Goal: Task Accomplishment & Management: Manage account settings

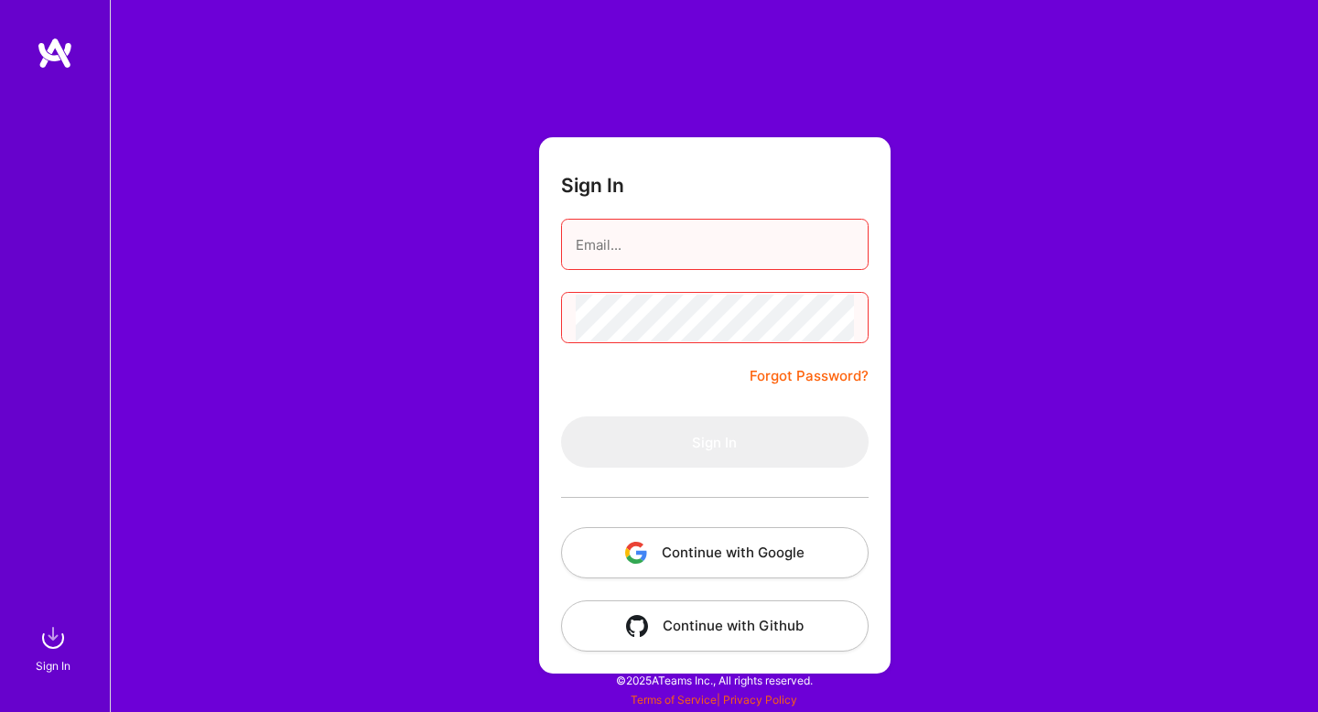
click at [697, 549] on button "Continue with Google" at bounding box center [715, 552] width 308 height 51
click at [731, 537] on button "Continue with Google" at bounding box center [715, 552] width 308 height 51
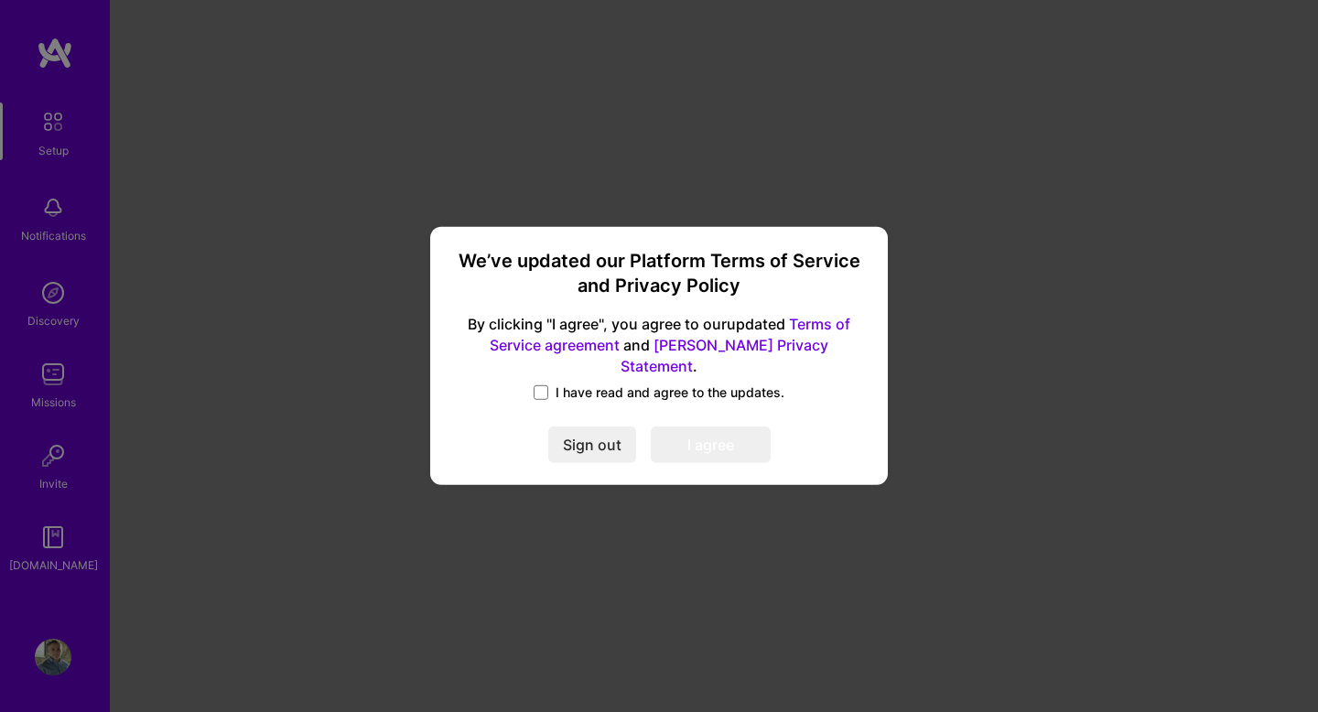
click at [578, 372] on div "We’ve updated our Platform Terms of Service and Privacy Policy By clicking "I a…" at bounding box center [659, 355] width 443 height 243
click at [594, 385] on span "I have read and agree to the updates." at bounding box center [670, 393] width 229 height 18
click at [0, 0] on input "I have read and agree to the updates." at bounding box center [0, 0] width 0 height 0
click at [718, 450] on button "I agree" at bounding box center [711, 445] width 120 height 37
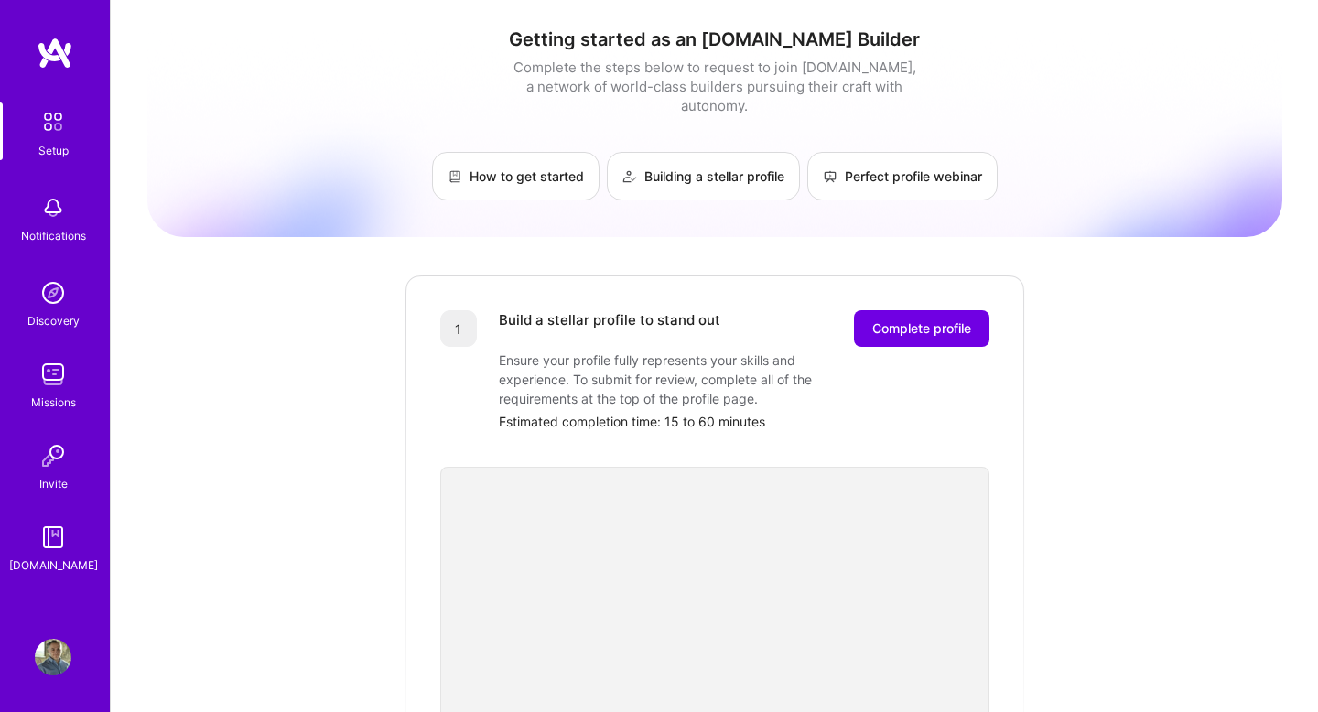
click at [46, 138] on img at bounding box center [53, 122] width 38 height 38
click at [65, 285] on img at bounding box center [53, 293] width 37 height 37
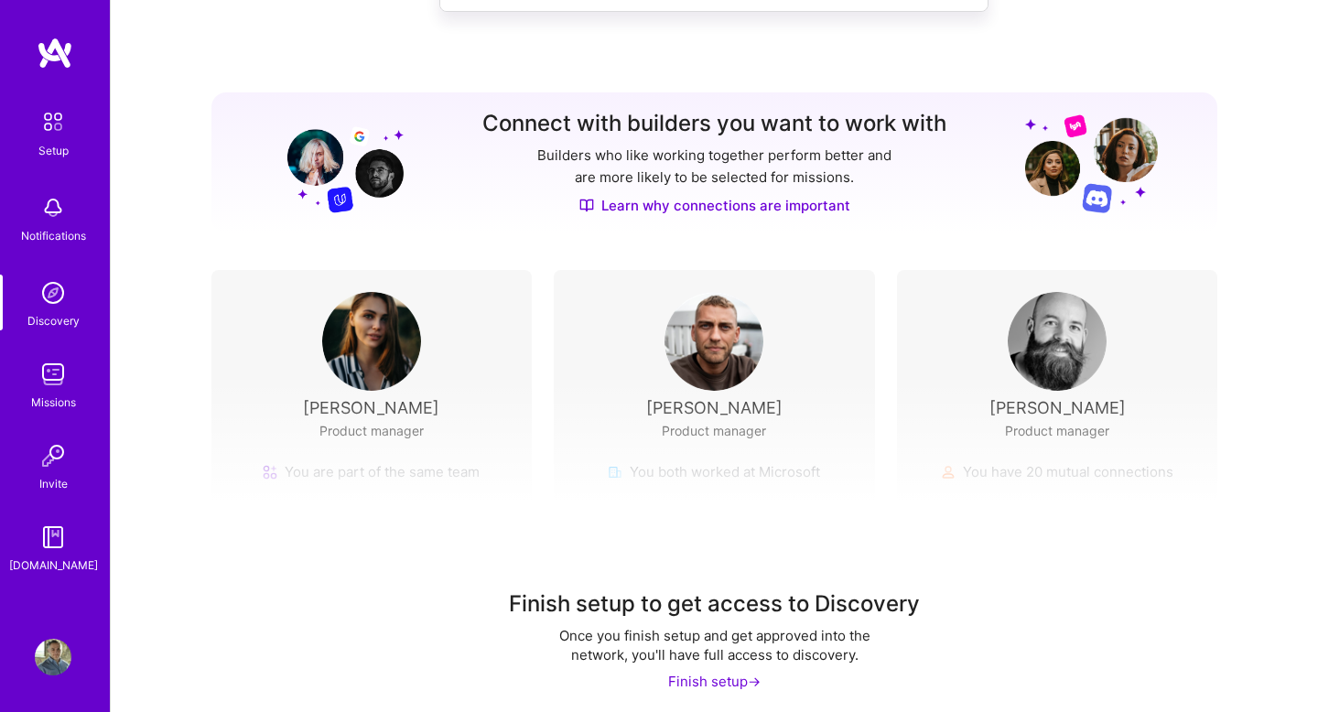
scroll to position [163, 0]
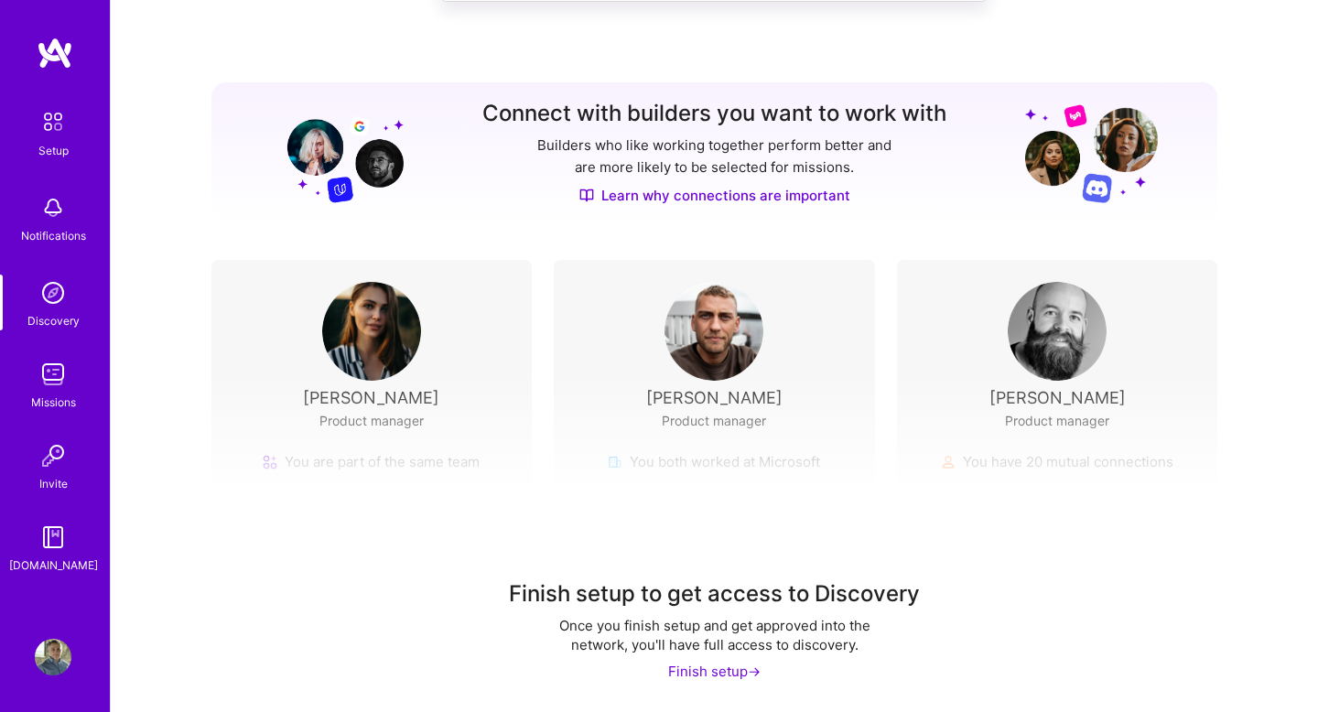
click at [54, 312] on div "Discovery" at bounding box center [53, 320] width 52 height 19
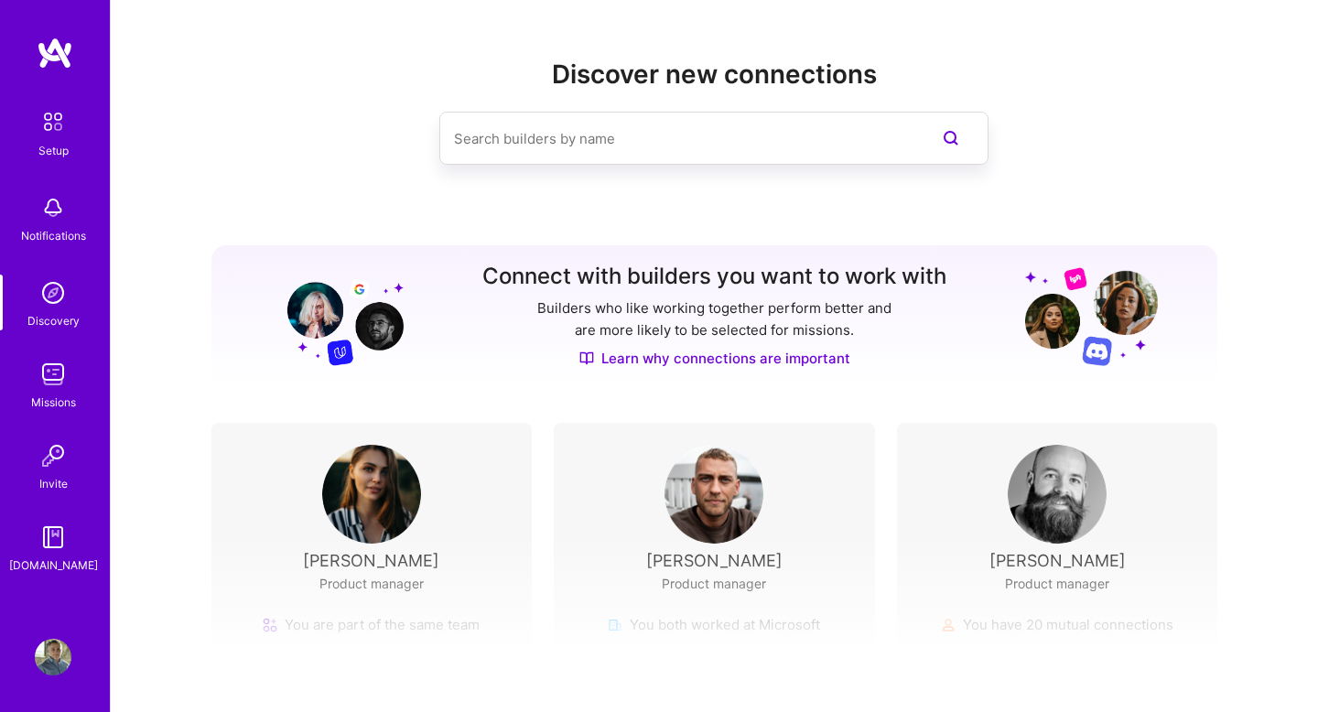
click at [55, 659] on img at bounding box center [53, 657] width 37 height 37
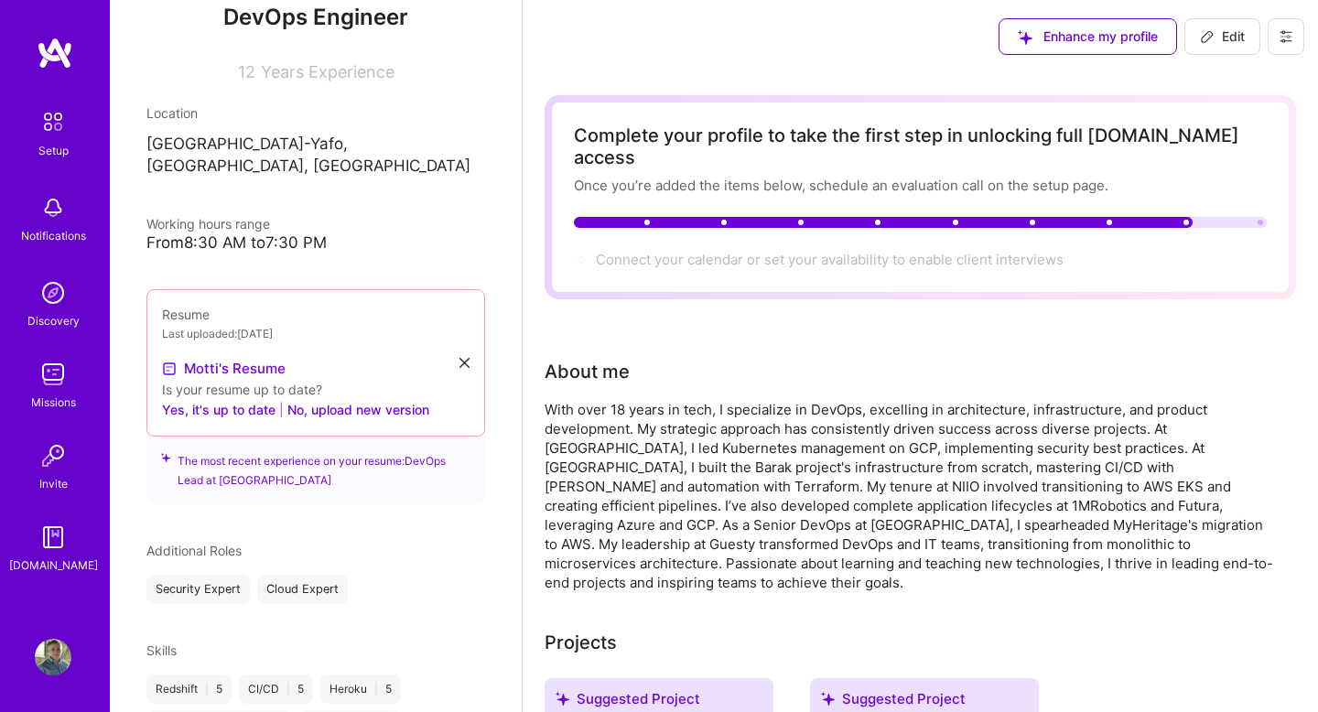
scroll to position [249, 0]
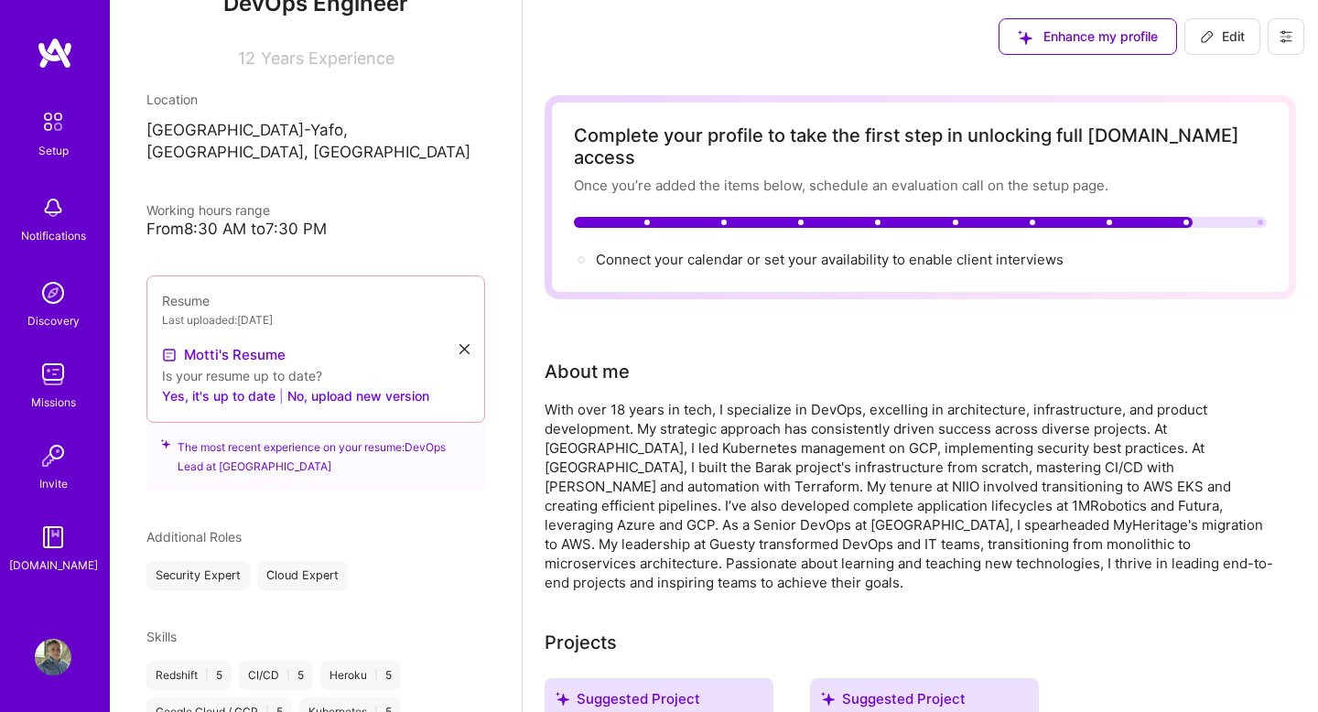
click at [300, 220] on div "From 8:30 AM to 7:30 PM" at bounding box center [315, 229] width 339 height 19
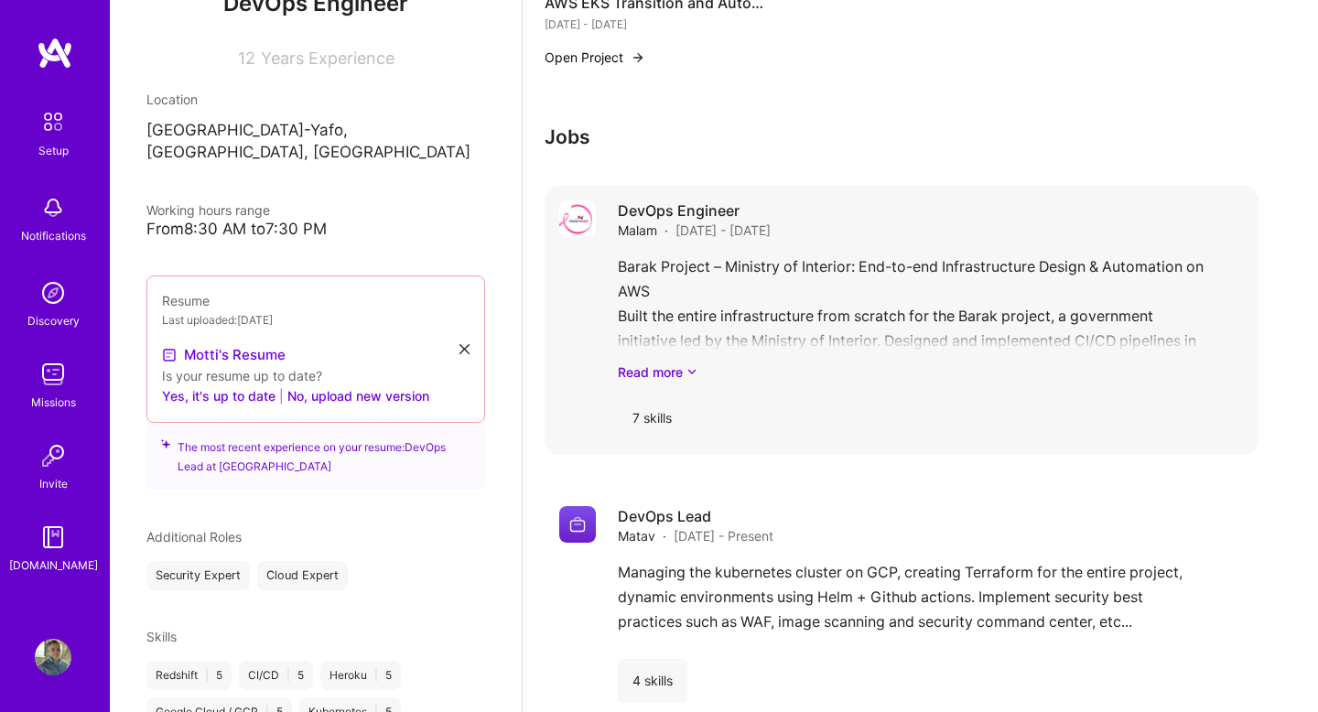
scroll to position [2078, 0]
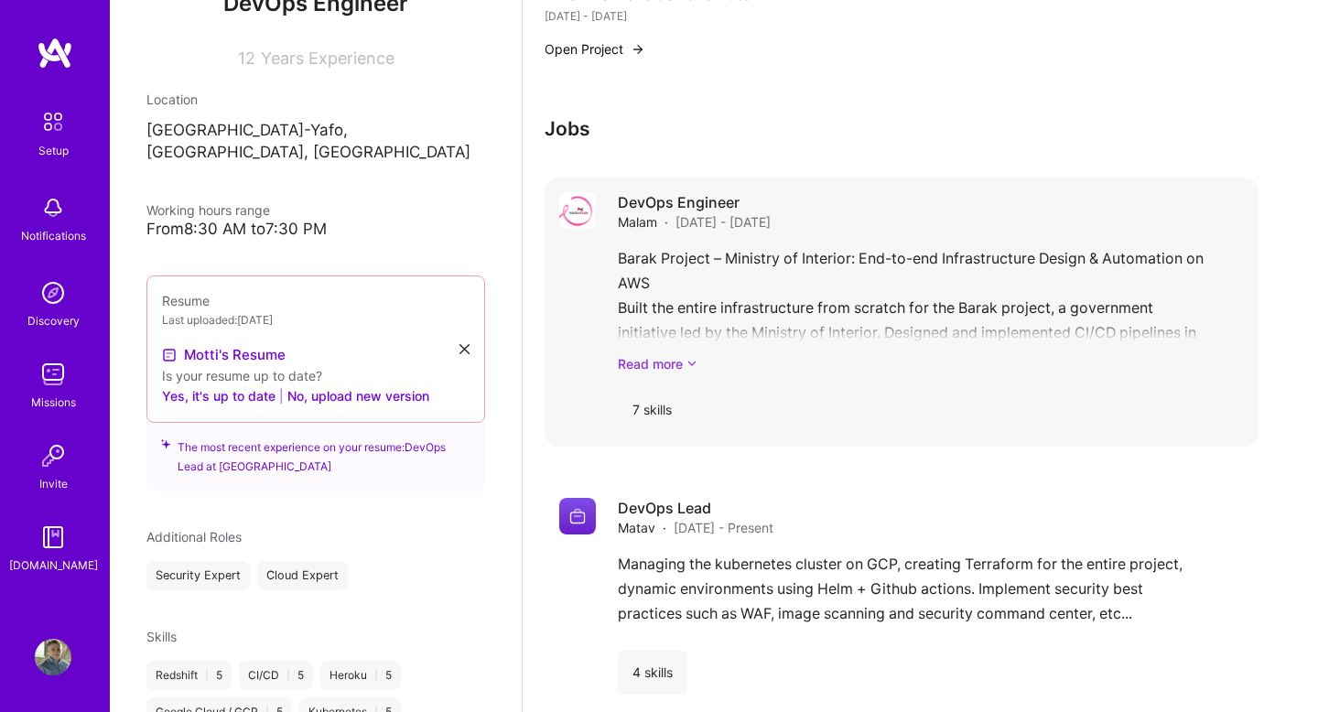
click at [661, 354] on link "Read more" at bounding box center [931, 363] width 626 height 19
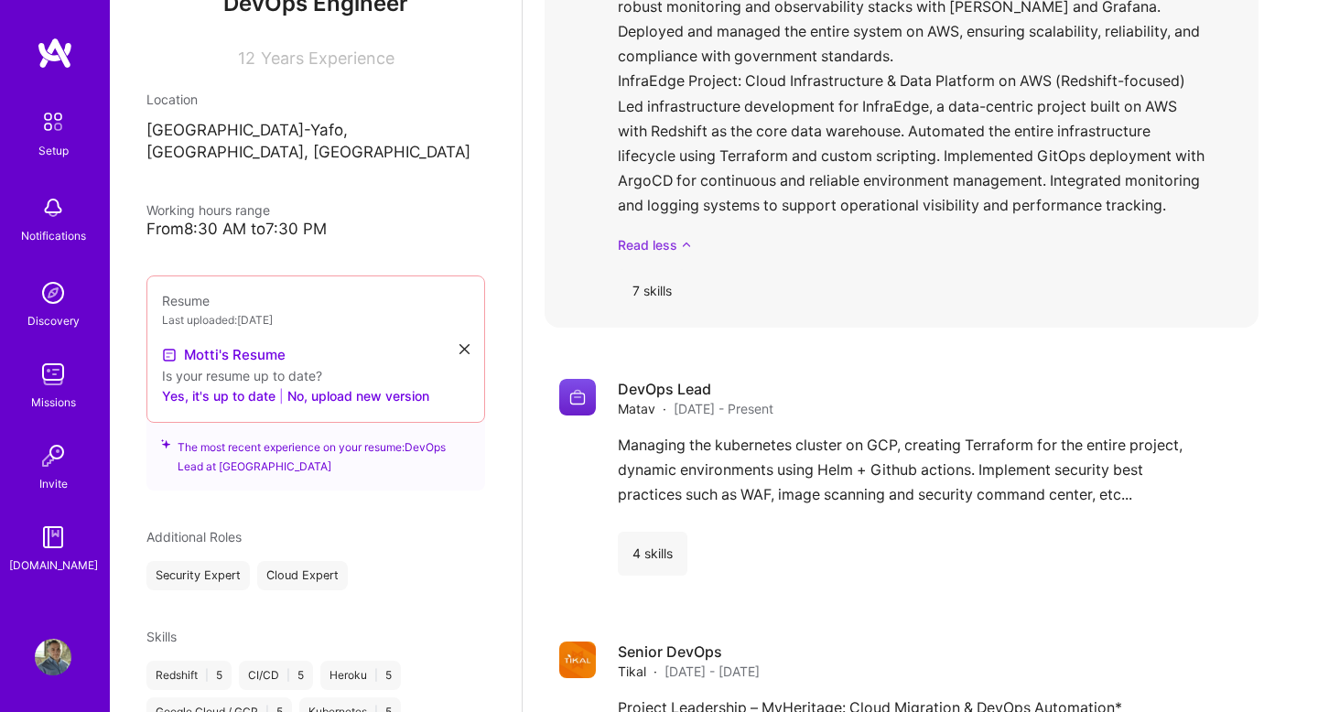
scroll to position [2573, 0]
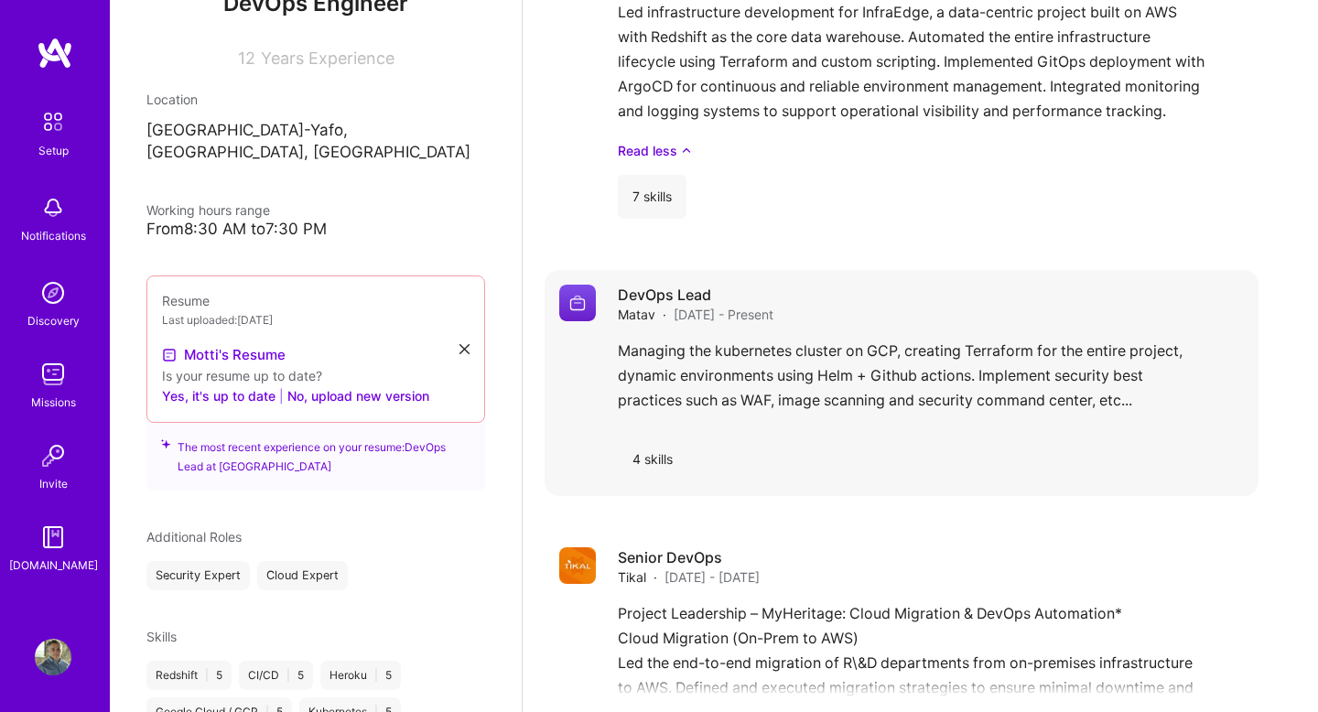
click at [765, 339] on div "Managing the kubernetes cluster on GCP, creating Terraform for the entire proje…" at bounding box center [931, 381] width 626 height 84
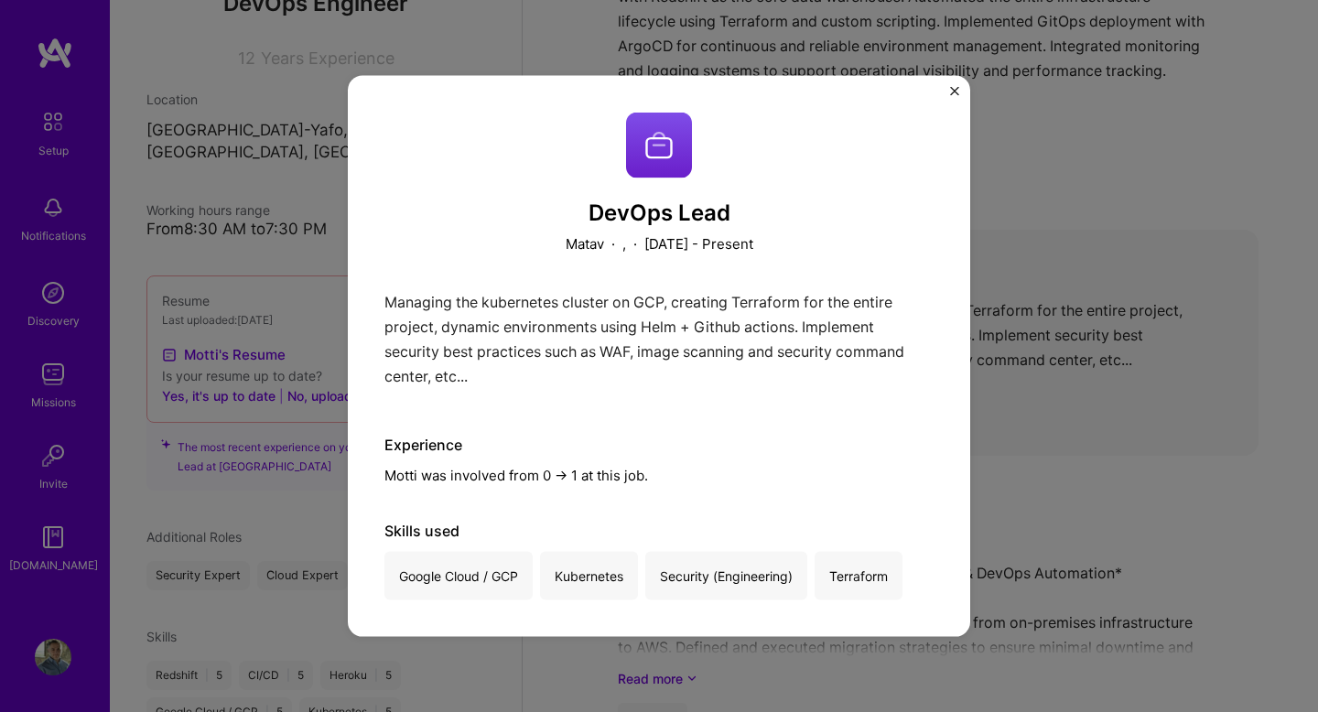
scroll to position [2624, 0]
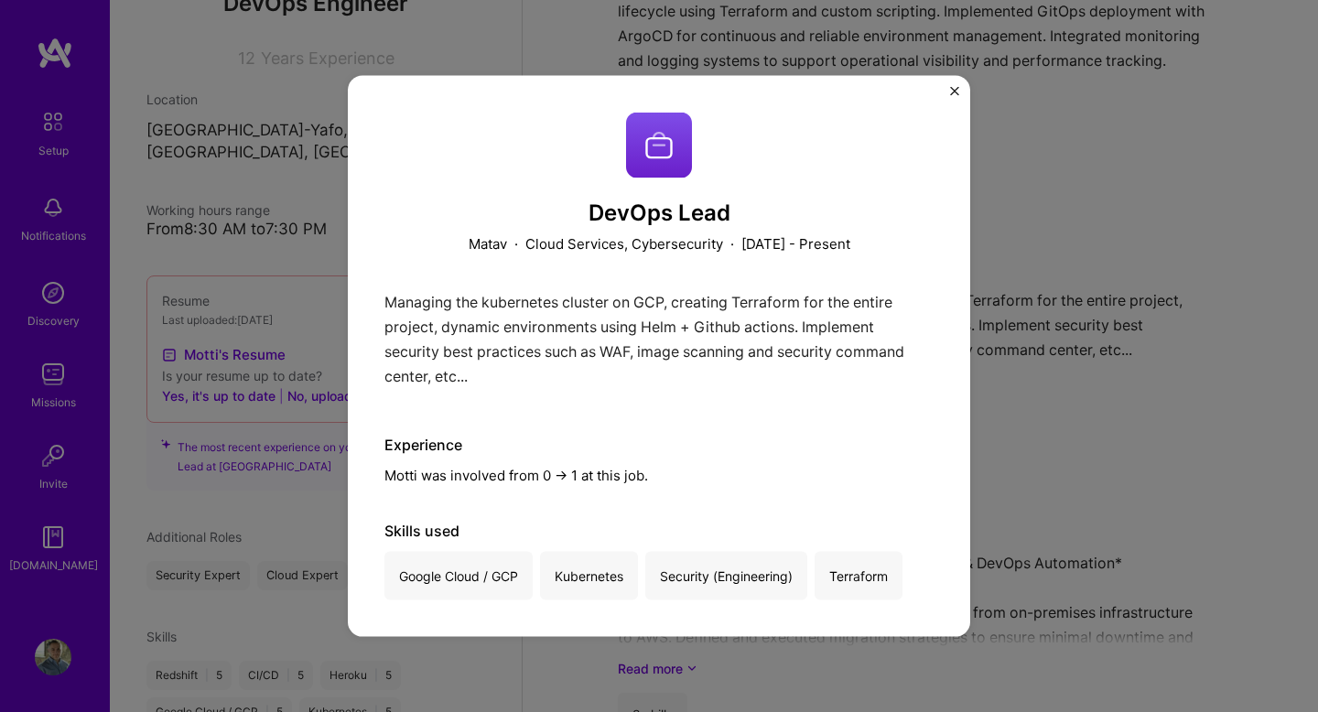
click at [987, 338] on div "DevOps Lead Matav · Cloud Services, Cybersecurity · January 2021 - Present Mana…" at bounding box center [659, 356] width 1318 height 712
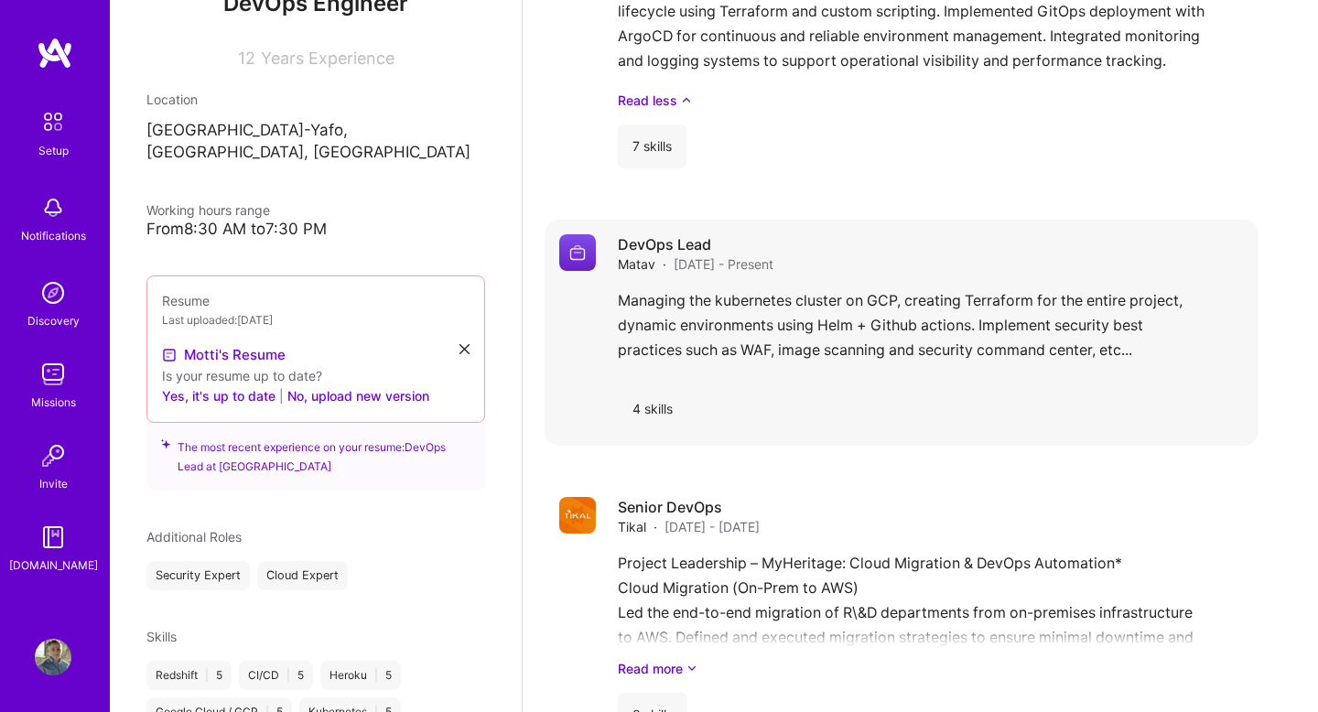
click at [738, 288] on div "Managing the kubernetes cluster on GCP, creating Terraform for the entire proje…" at bounding box center [931, 330] width 626 height 84
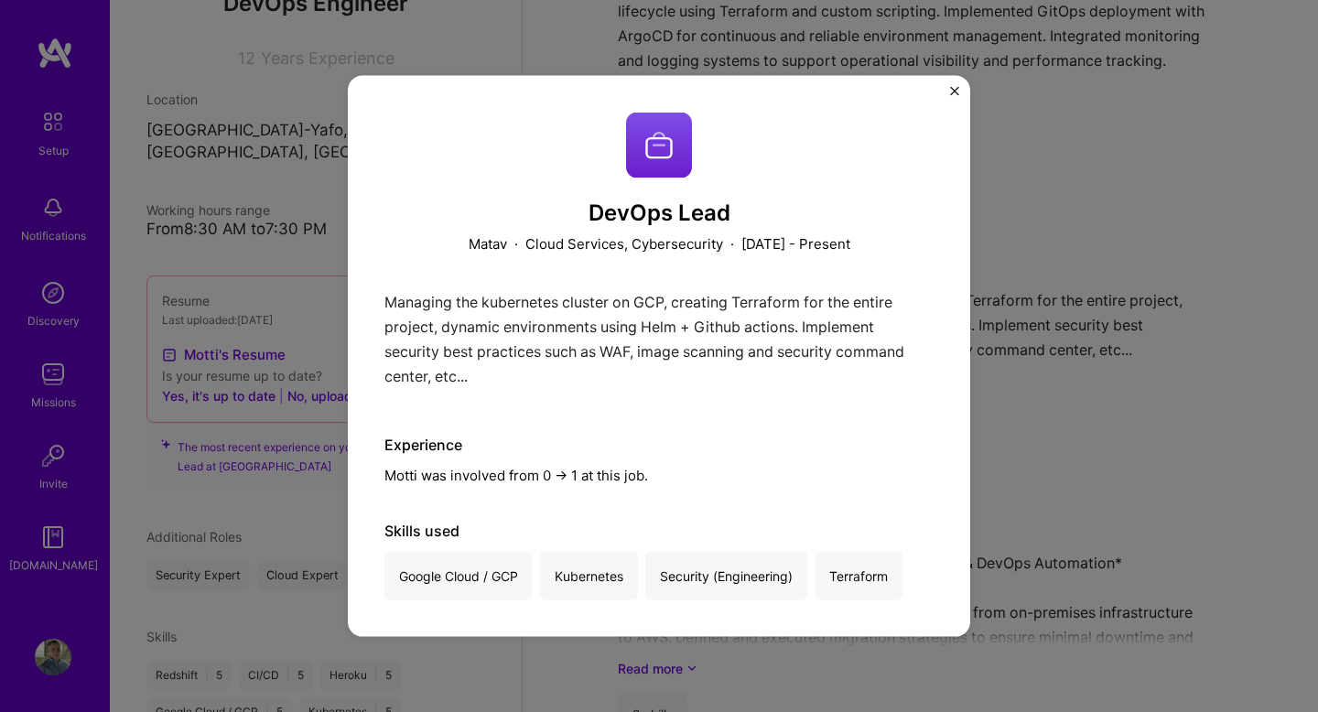
click at [1061, 252] on div "DevOps Lead Matav · Cloud Services, Cybersecurity · January 2021 - Present Mana…" at bounding box center [659, 356] width 1318 height 712
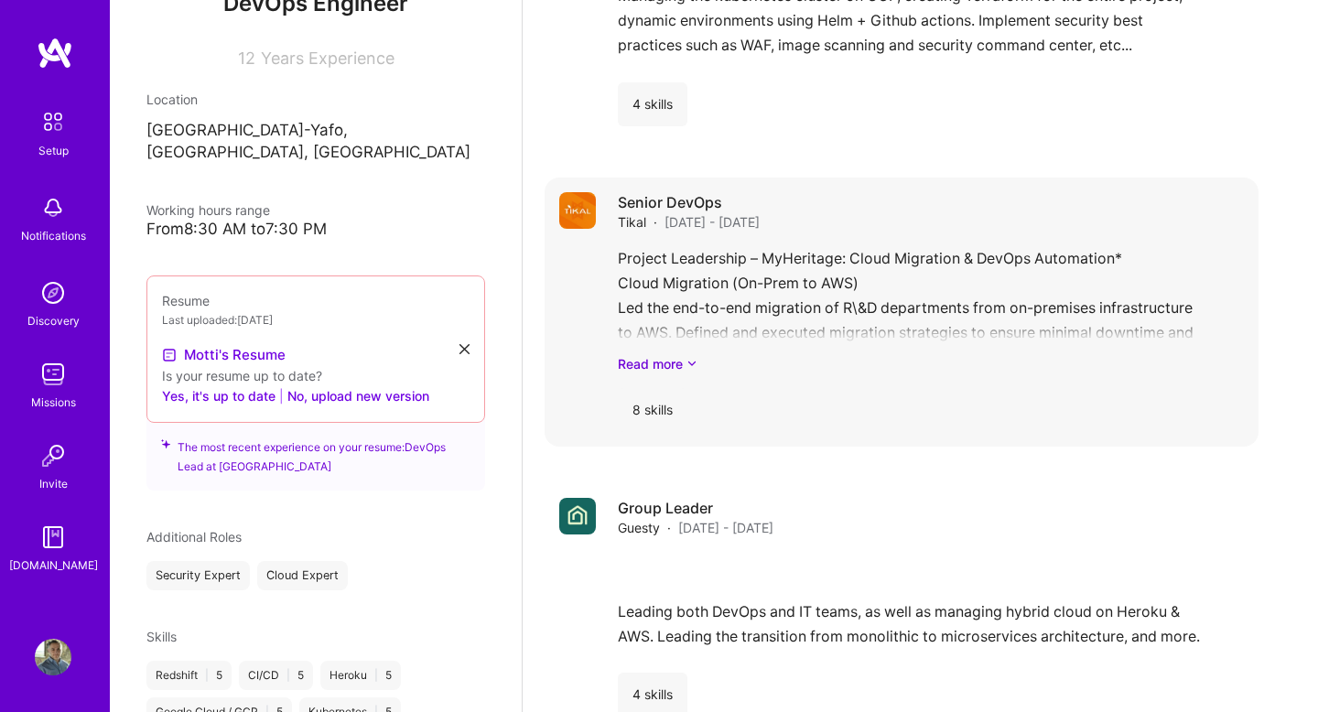
scroll to position [2949, 0]
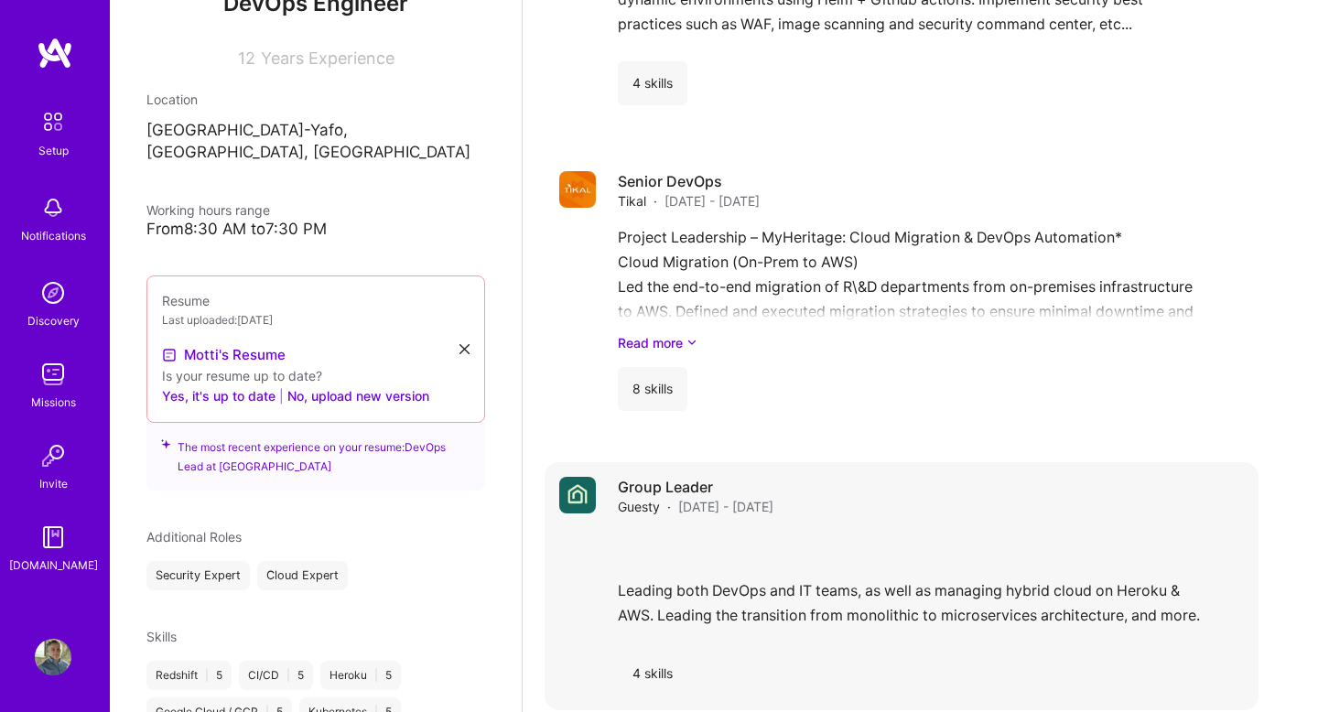
click at [781, 542] on div "Leading both DevOps and IT teams, as well as managing hybrid cloud on Heroku & …" at bounding box center [931, 584] width 626 height 106
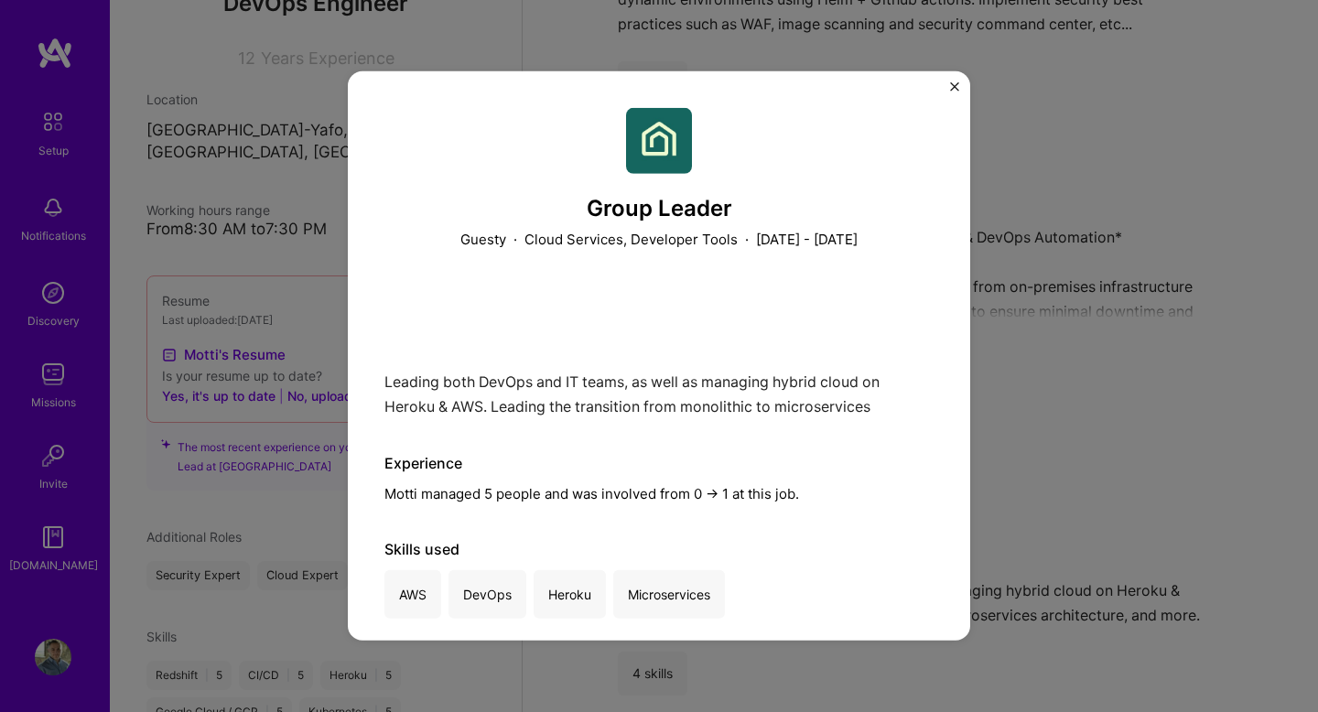
click at [789, 398] on div "Leading both DevOps and IT teams, as well as managing hybrid cloud on Heroku & …" at bounding box center [658, 352] width 549 height 132
click at [531, 496] on div "Experience Motti managed 5 people and was involved from 0 -> 1 at this job." at bounding box center [658, 478] width 549 height 49
click at [567, 496] on div "Experience Motti managed 5 people and was involved from 0 -> 1 at this job." at bounding box center [658, 478] width 549 height 49
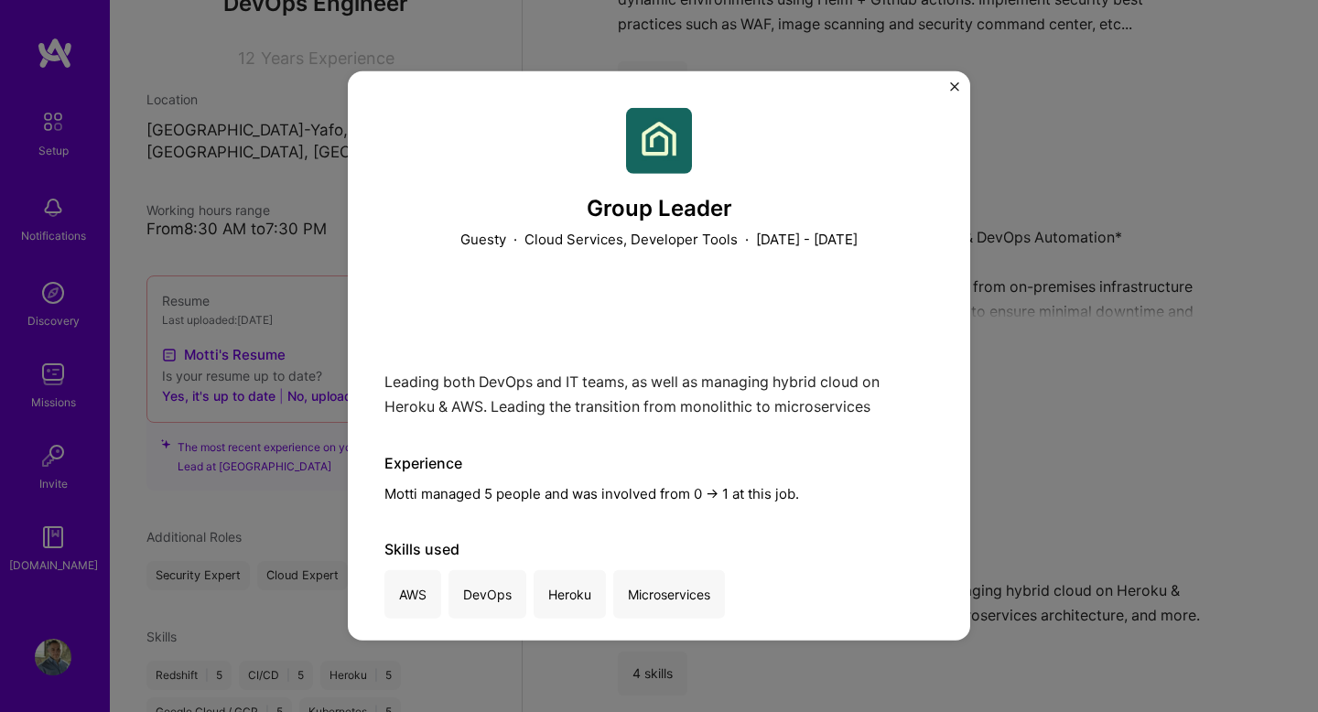
click at [624, 496] on div "Experience Motti managed 5 people and was involved from 0 -> 1 at this job." at bounding box center [658, 478] width 549 height 49
click at [669, 494] on div "Experience Motti managed 5 people and was involved from 0 -> 1 at this job." at bounding box center [658, 478] width 549 height 49
click at [751, 499] on div "Experience Motti managed 5 people and was involved from 0 -> 1 at this job." at bounding box center [658, 478] width 549 height 49
click at [951, 85] on img "Close" at bounding box center [954, 86] width 9 height 9
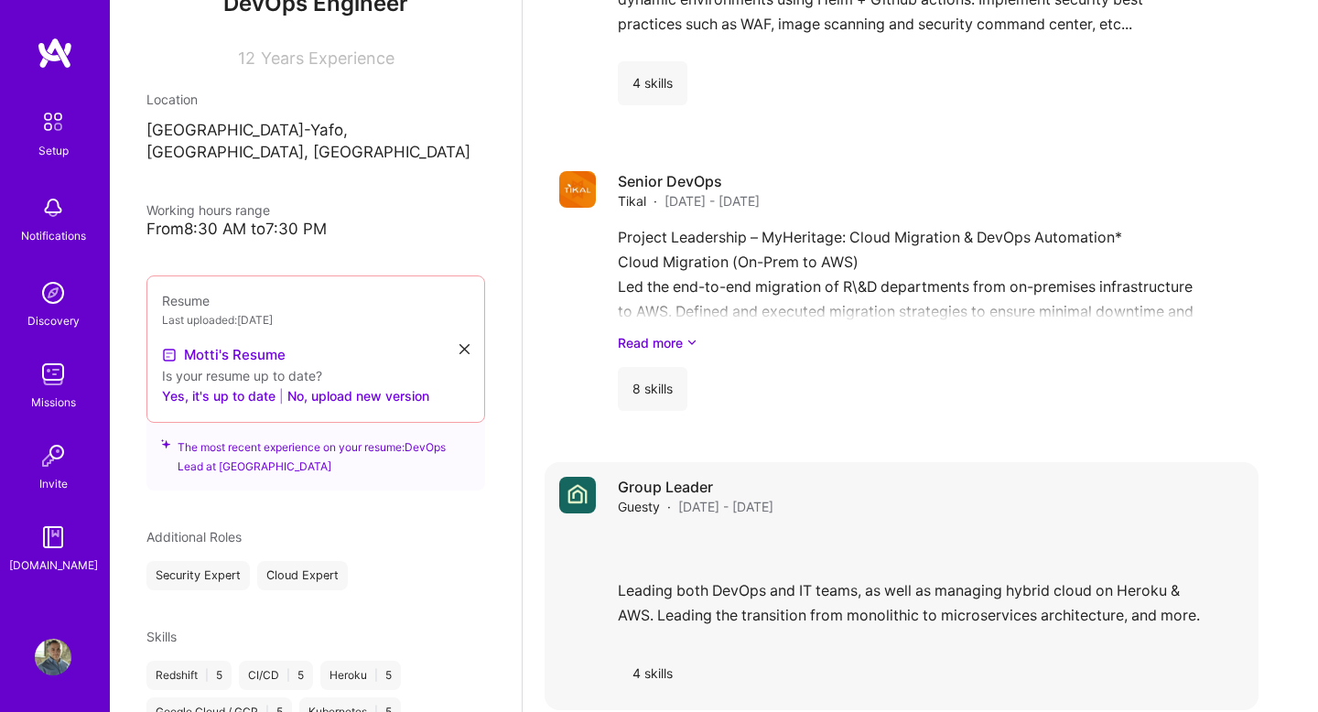
click at [659, 652] on div "4 skills" at bounding box center [653, 674] width 70 height 44
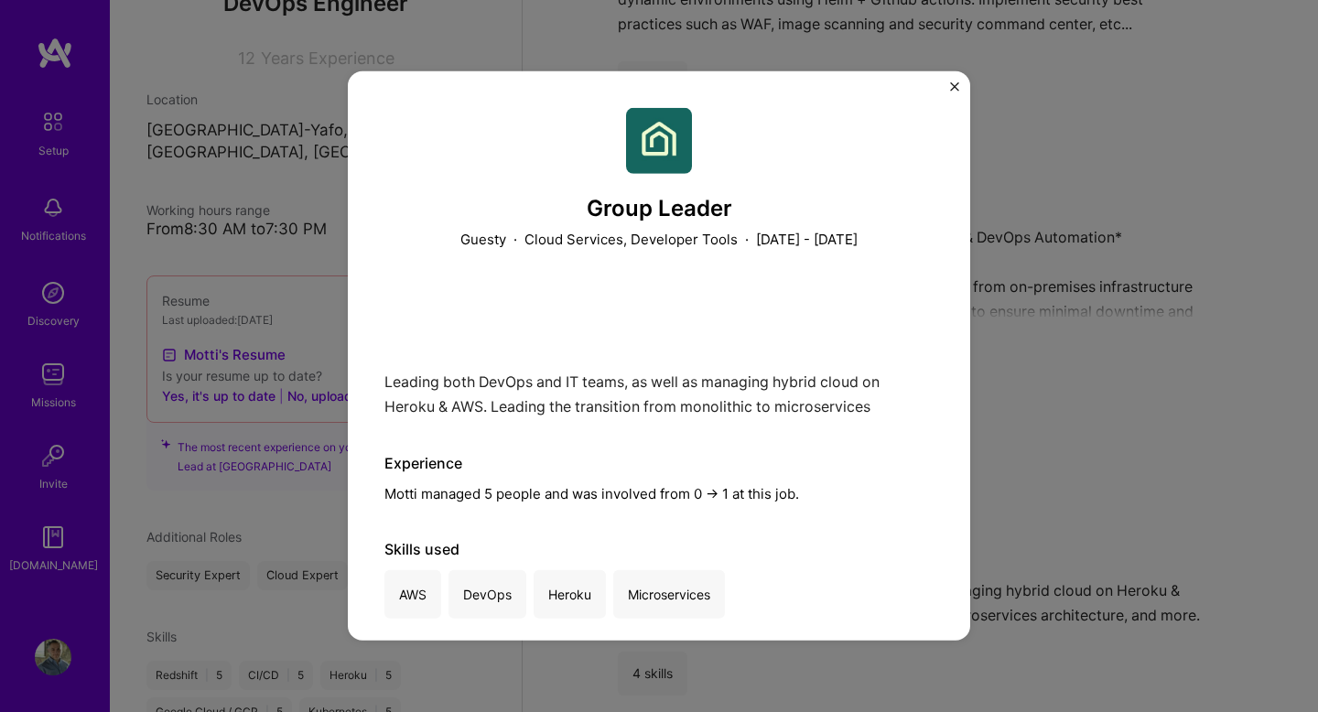
click at [1076, 325] on div "Group Leader Guesty · Cloud Services, Developer Tools · January 2017 - January …" at bounding box center [659, 356] width 1318 height 712
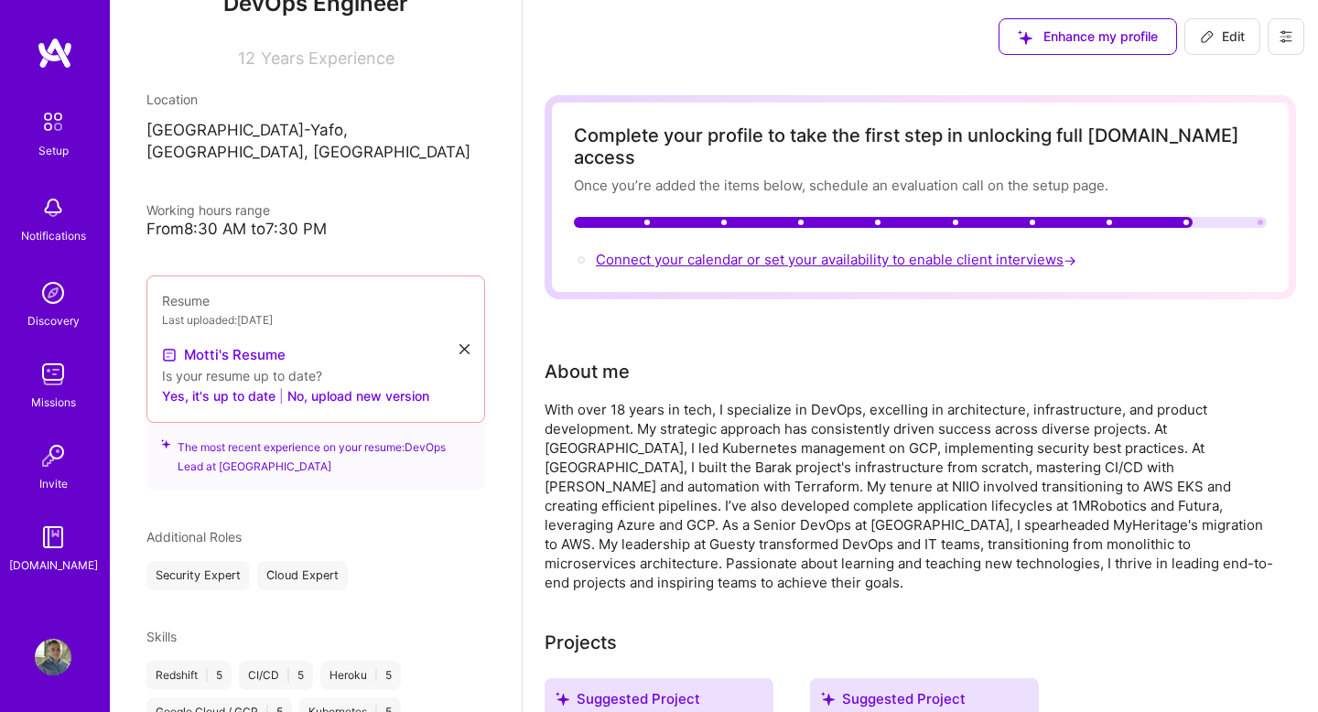
click at [683, 251] on span "Connect your calendar or set your availability to enable client interviews →" at bounding box center [838, 259] width 484 height 17
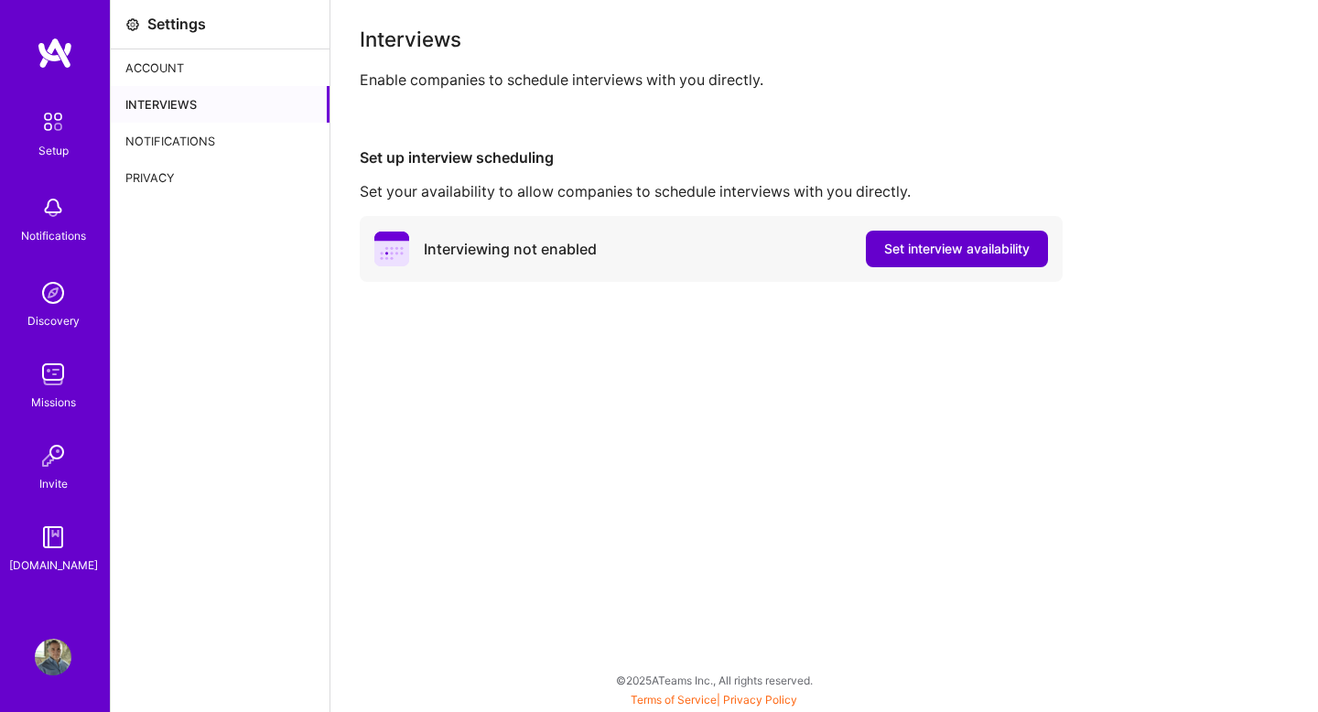
click at [907, 250] on span "Set interview availability" at bounding box center [957, 249] width 146 height 18
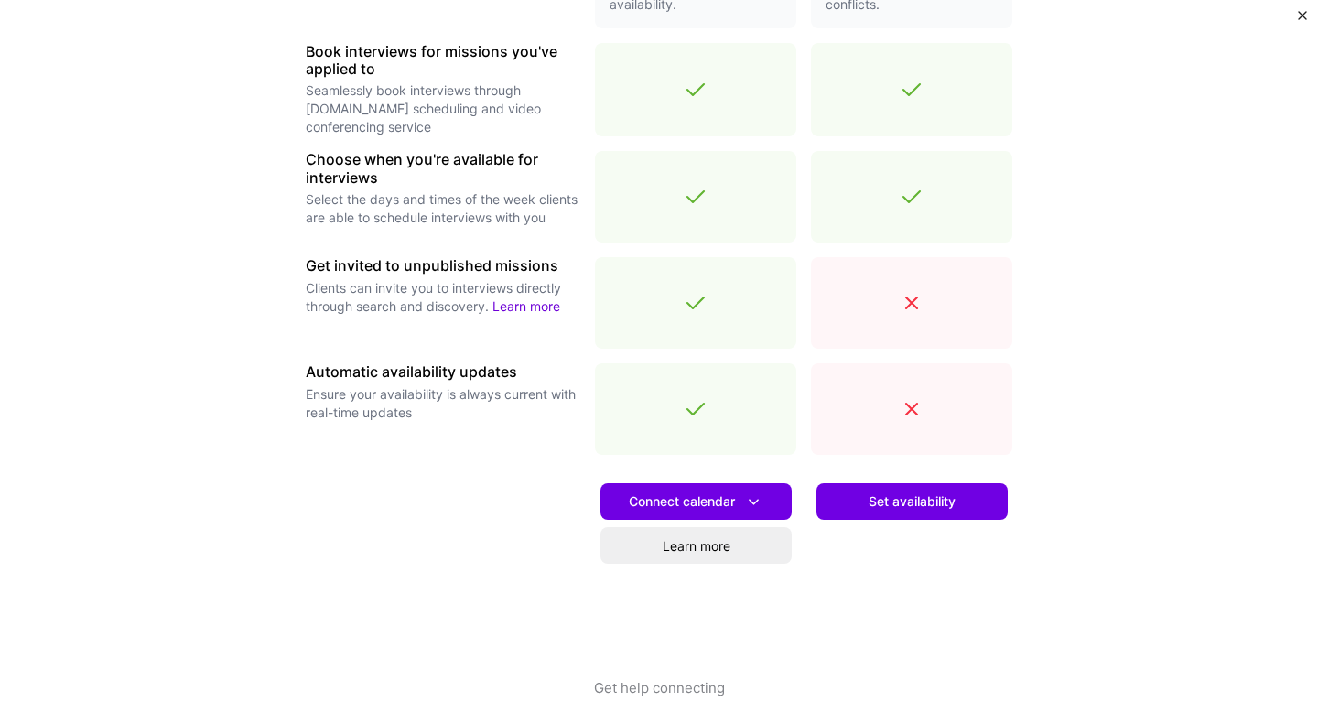
scroll to position [570, 0]
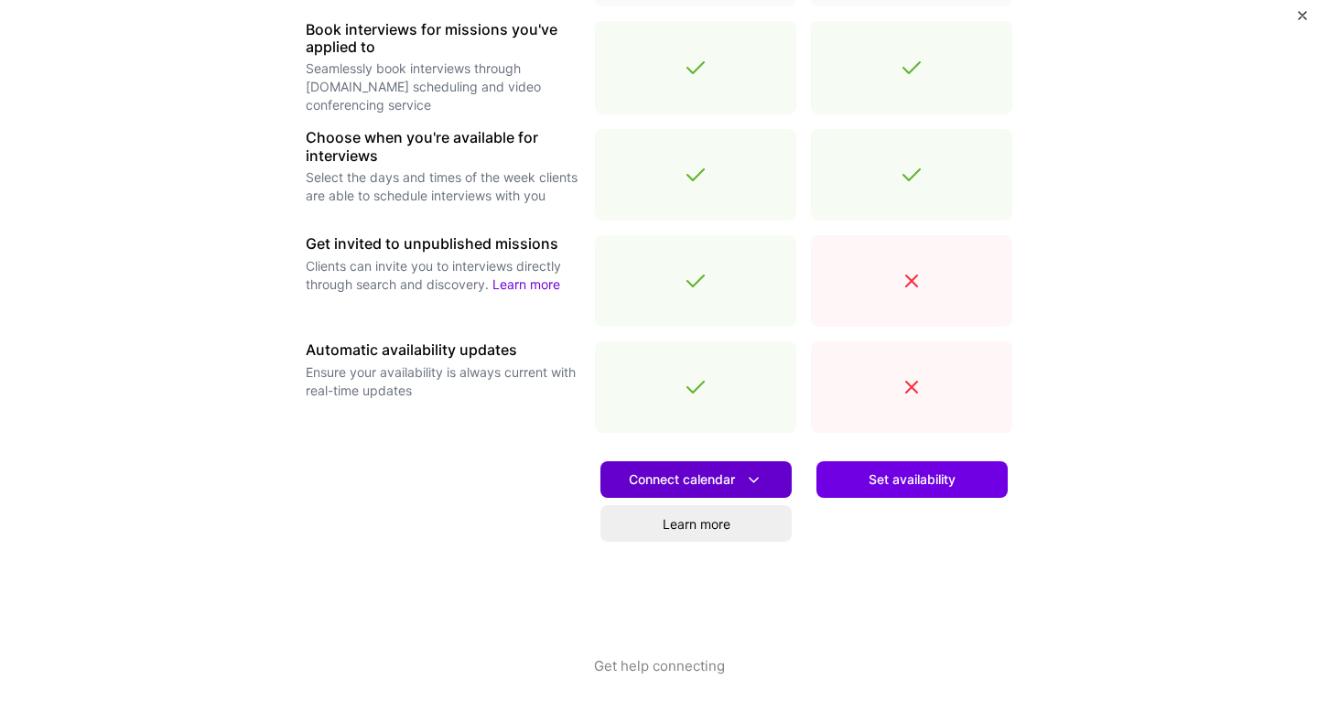
click at [686, 477] on span "Connect calendar" at bounding box center [696, 480] width 135 height 19
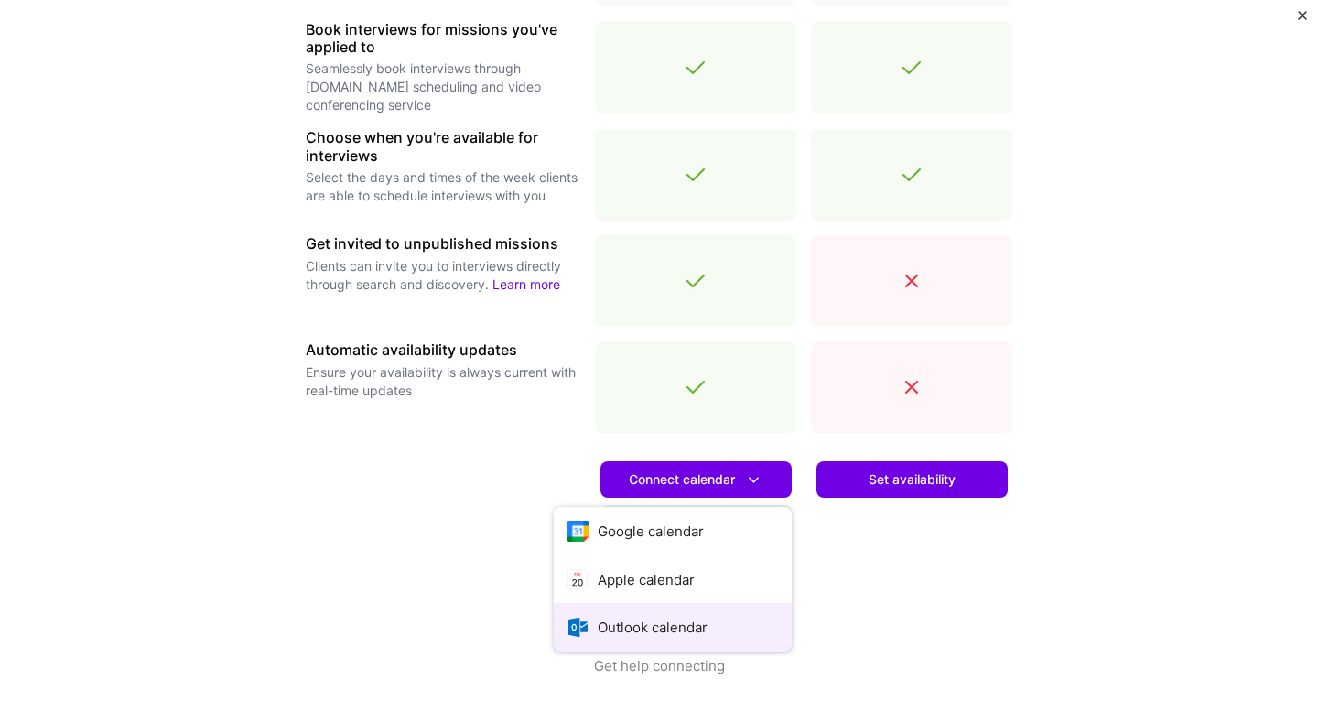
click at [666, 618] on button "Outlook calendar" at bounding box center [673, 627] width 238 height 49
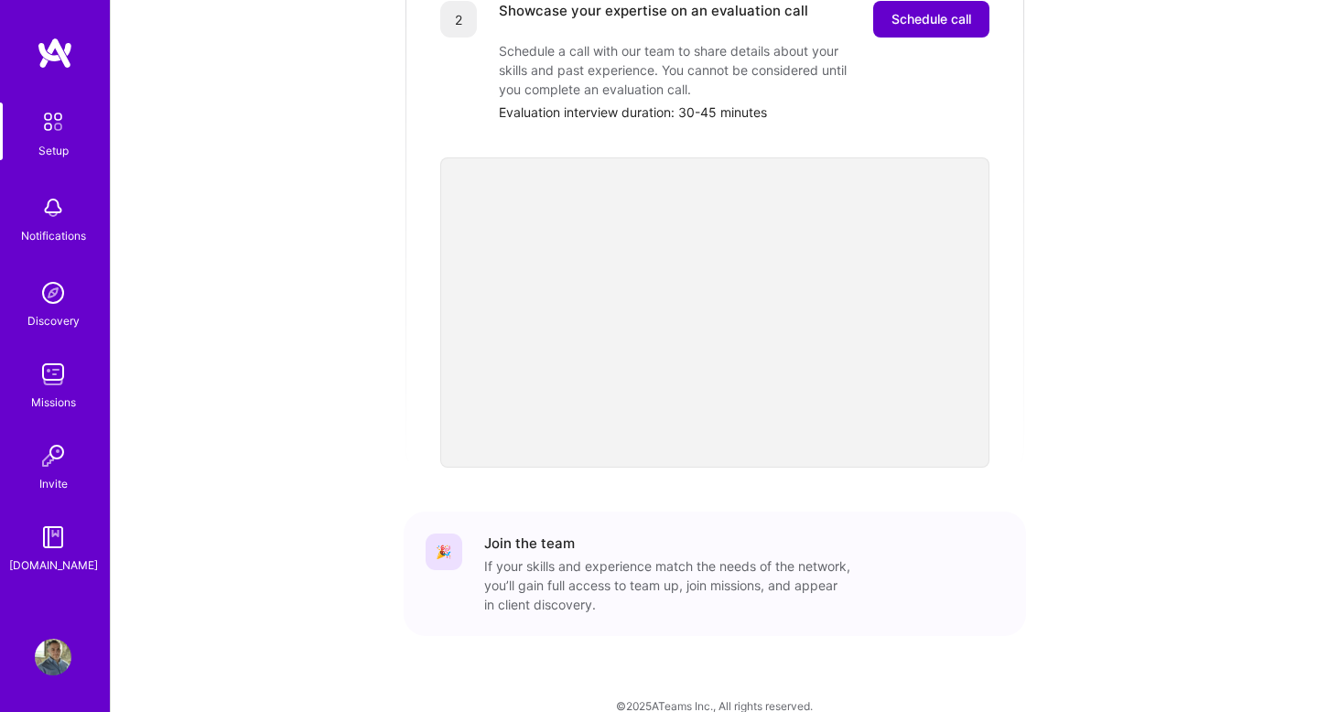
scroll to position [464, 0]
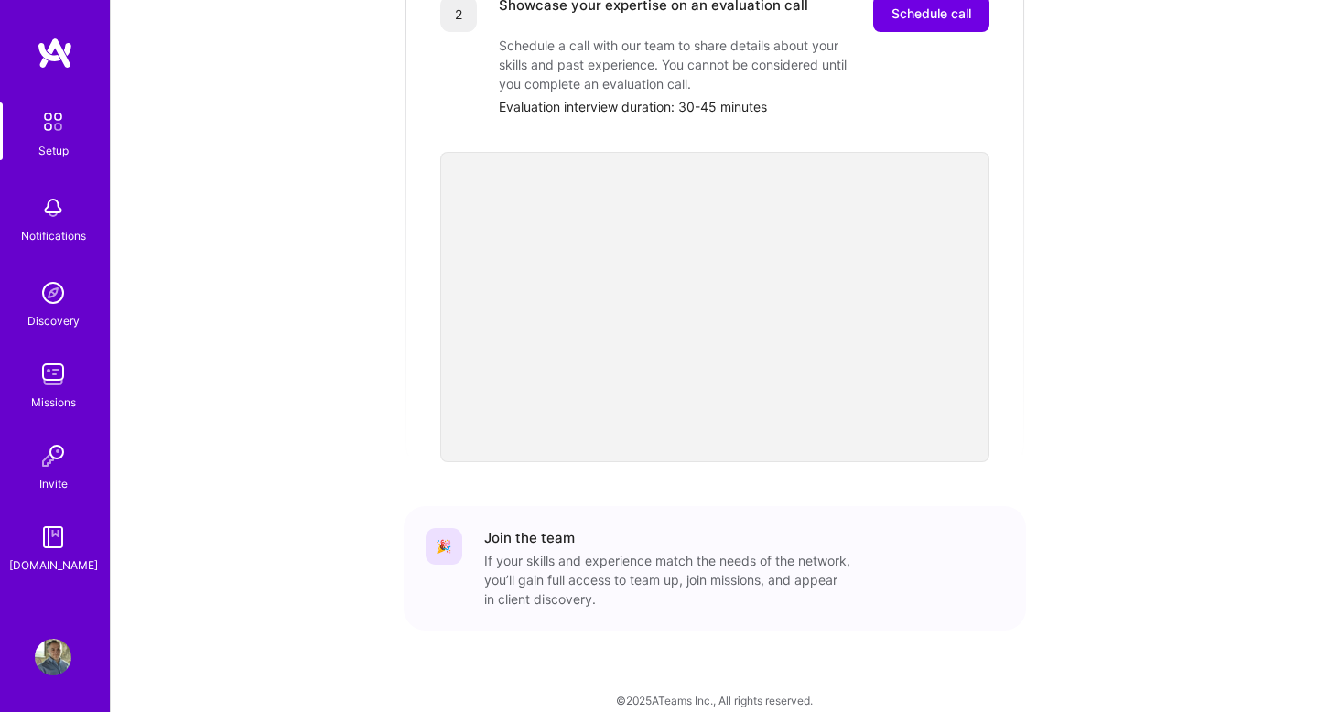
click at [34, 120] on img at bounding box center [53, 122] width 38 height 38
click at [52, 288] on img at bounding box center [53, 293] width 37 height 37
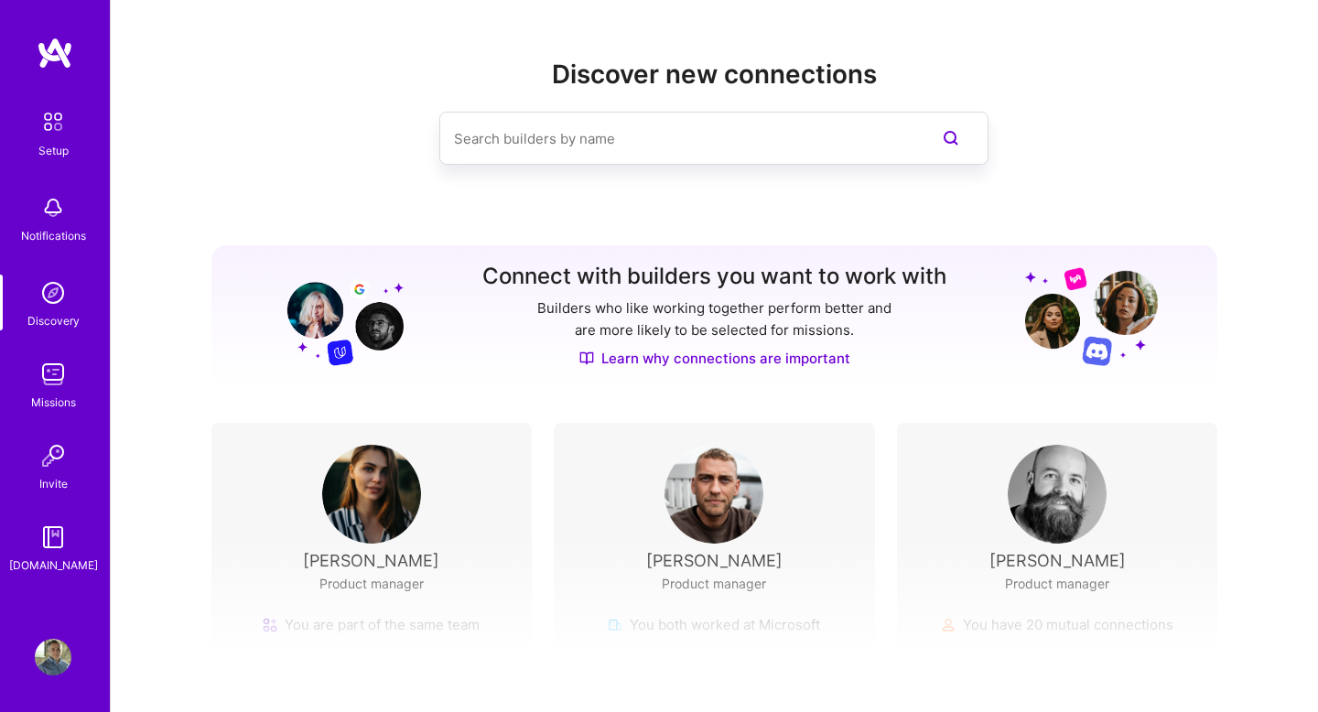
click at [46, 130] on img at bounding box center [53, 122] width 38 height 38
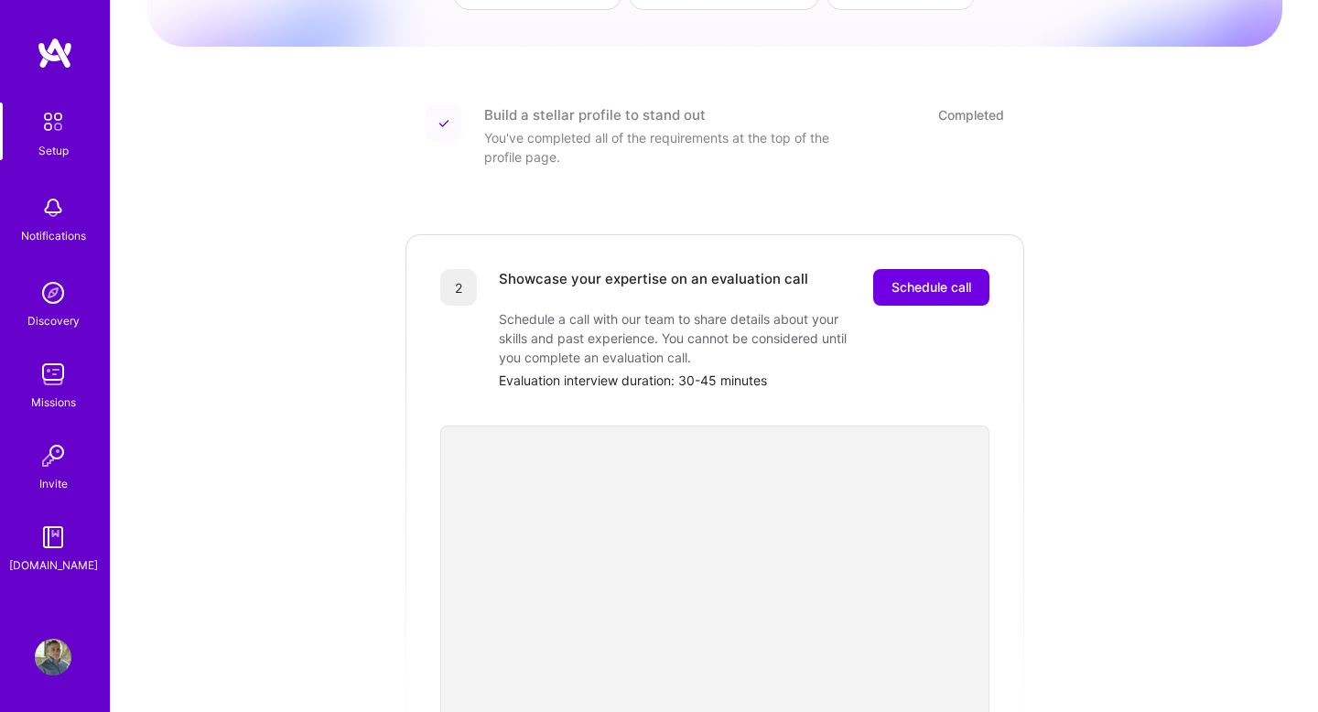
scroll to position [191, 0]
click at [990, 104] on div "Completed" at bounding box center [971, 113] width 66 height 19
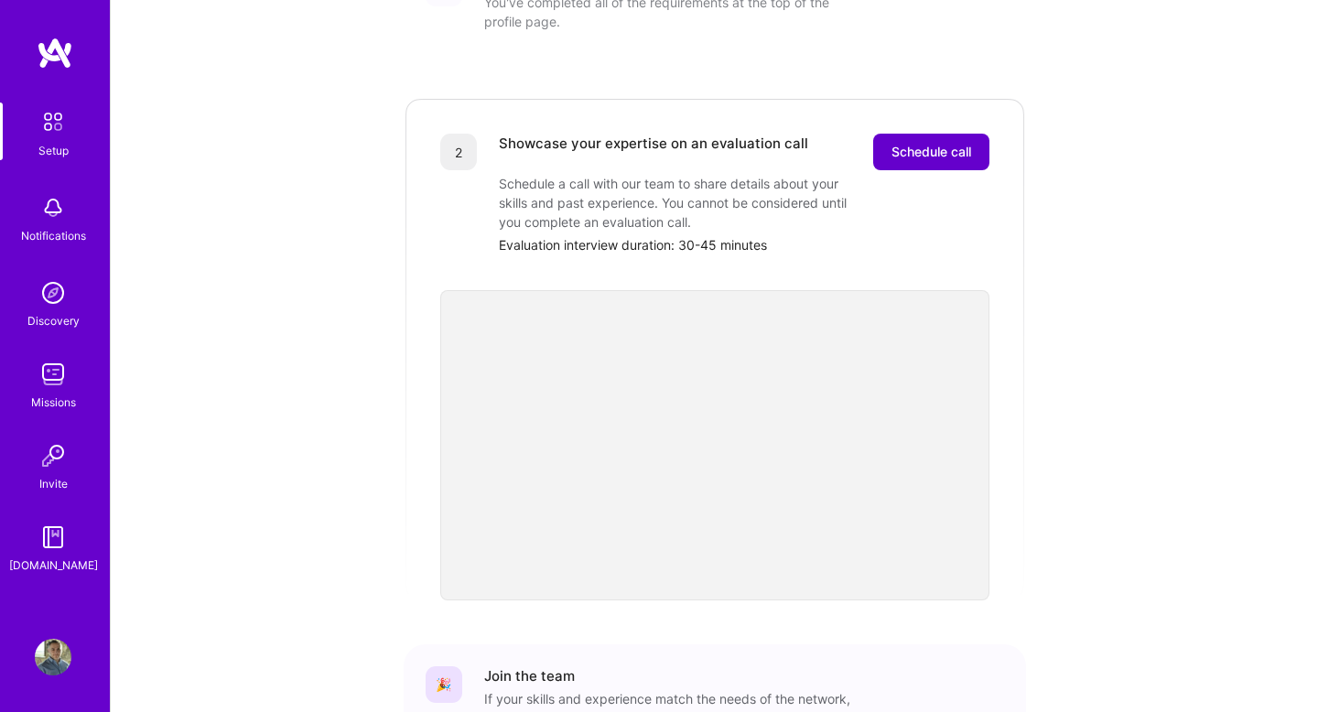
scroll to position [464, 0]
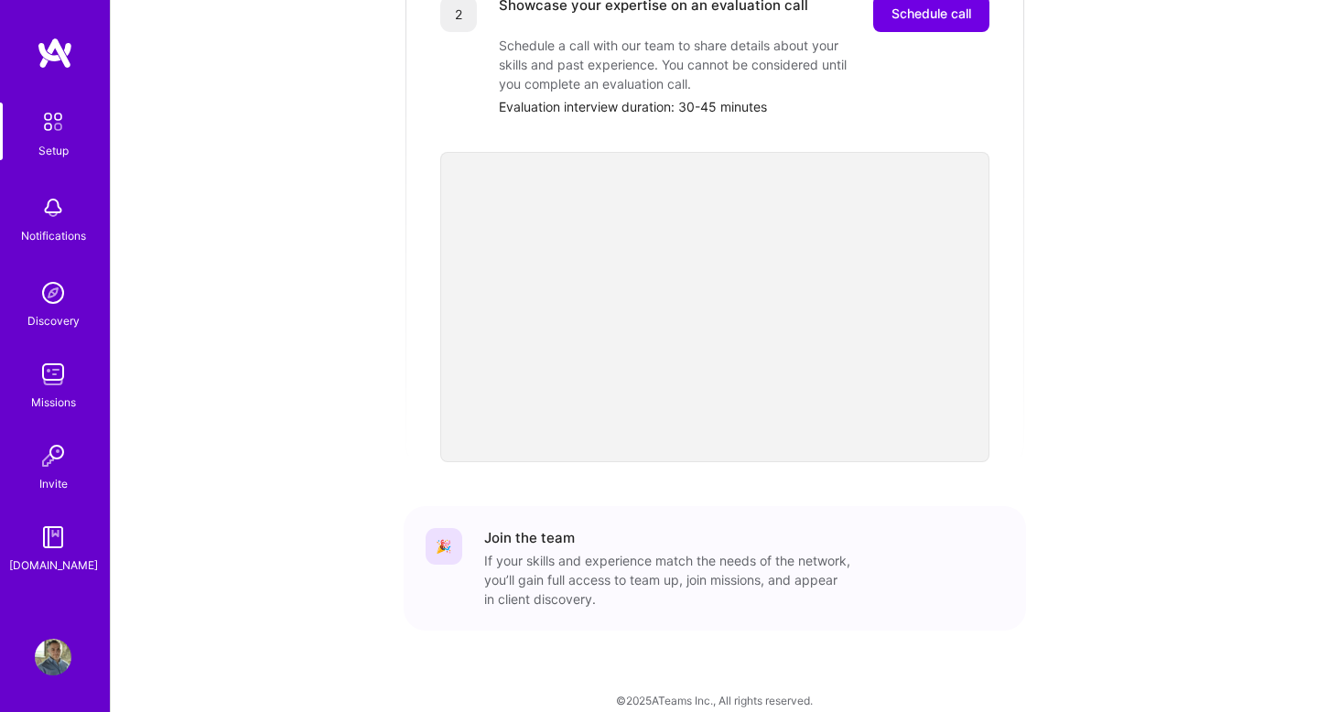
click at [612, 551] on div "If your skills and experience match the needs of the network, you’ll gain full …" at bounding box center [667, 580] width 366 height 58
click at [560, 552] on div "If your skills and experience match the needs of the network, you’ll gain full …" at bounding box center [667, 580] width 366 height 58
click at [57, 452] on img at bounding box center [53, 456] width 37 height 37
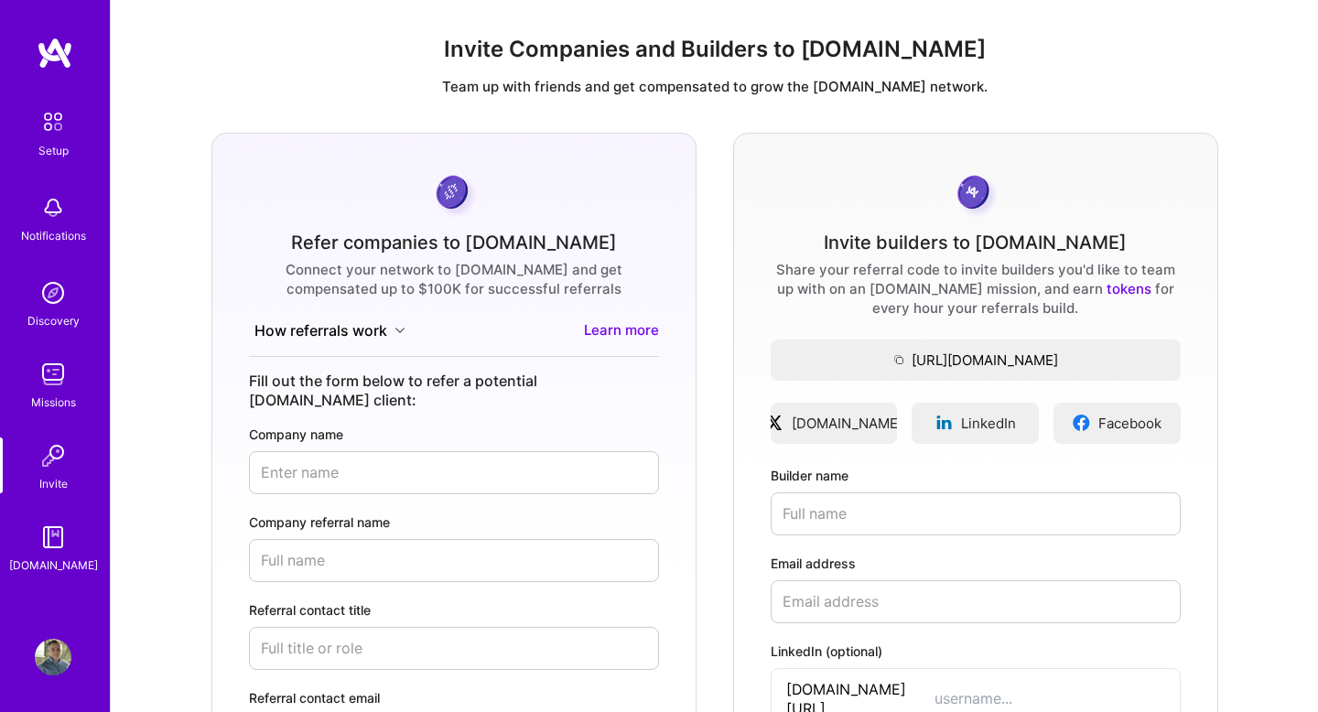
click at [42, 373] on img at bounding box center [53, 374] width 37 height 37
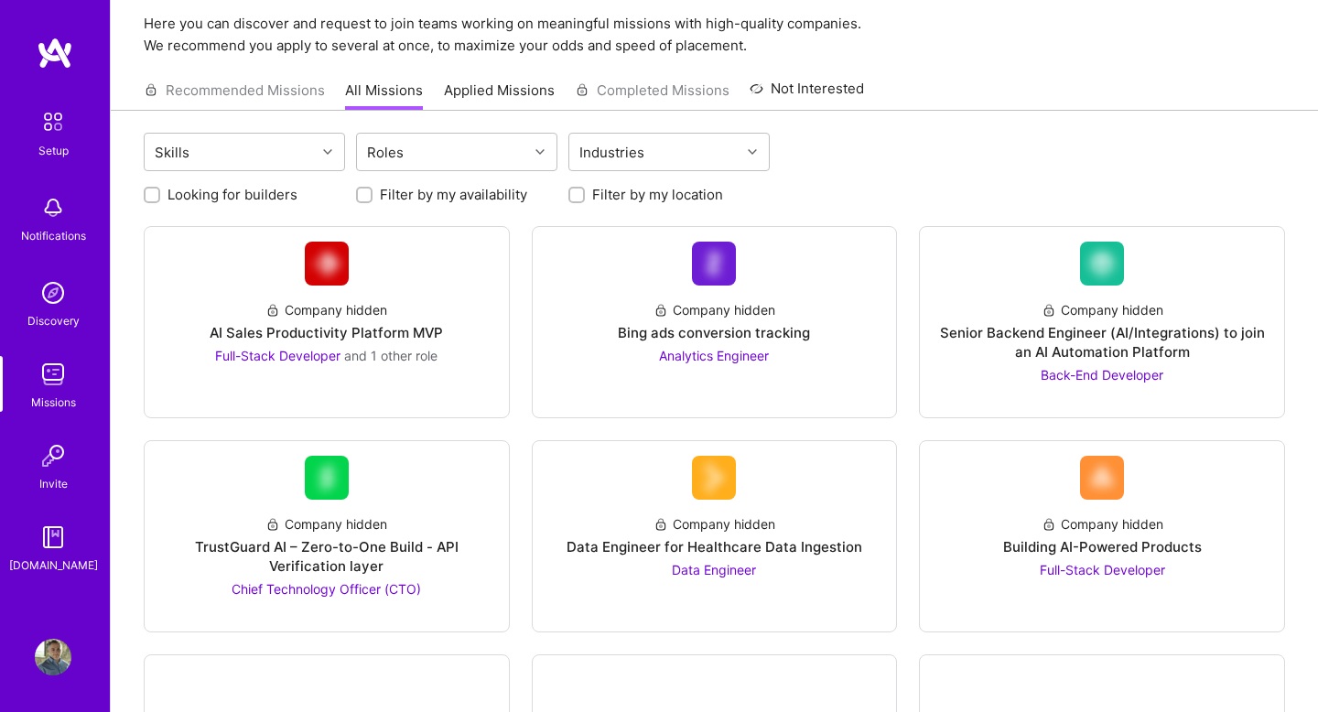
scroll to position [86, 0]
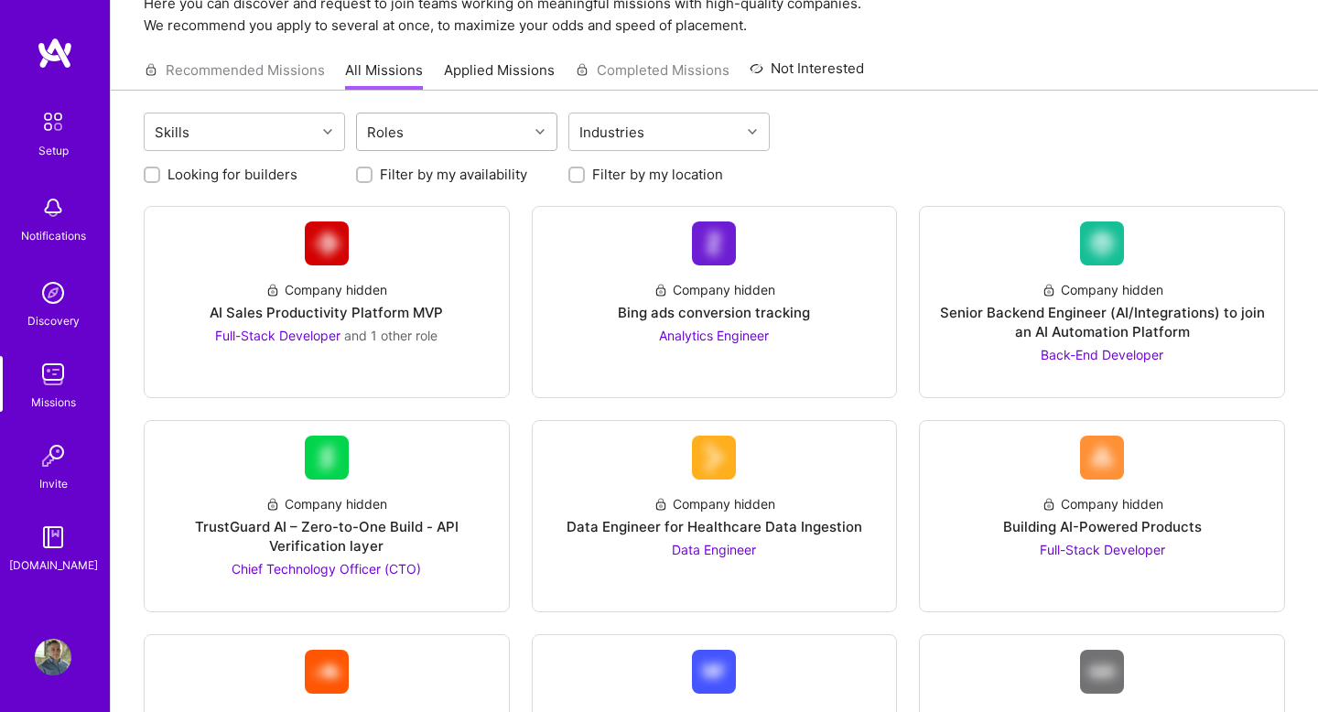
click at [477, 127] on div "Roles" at bounding box center [442, 132] width 171 height 37
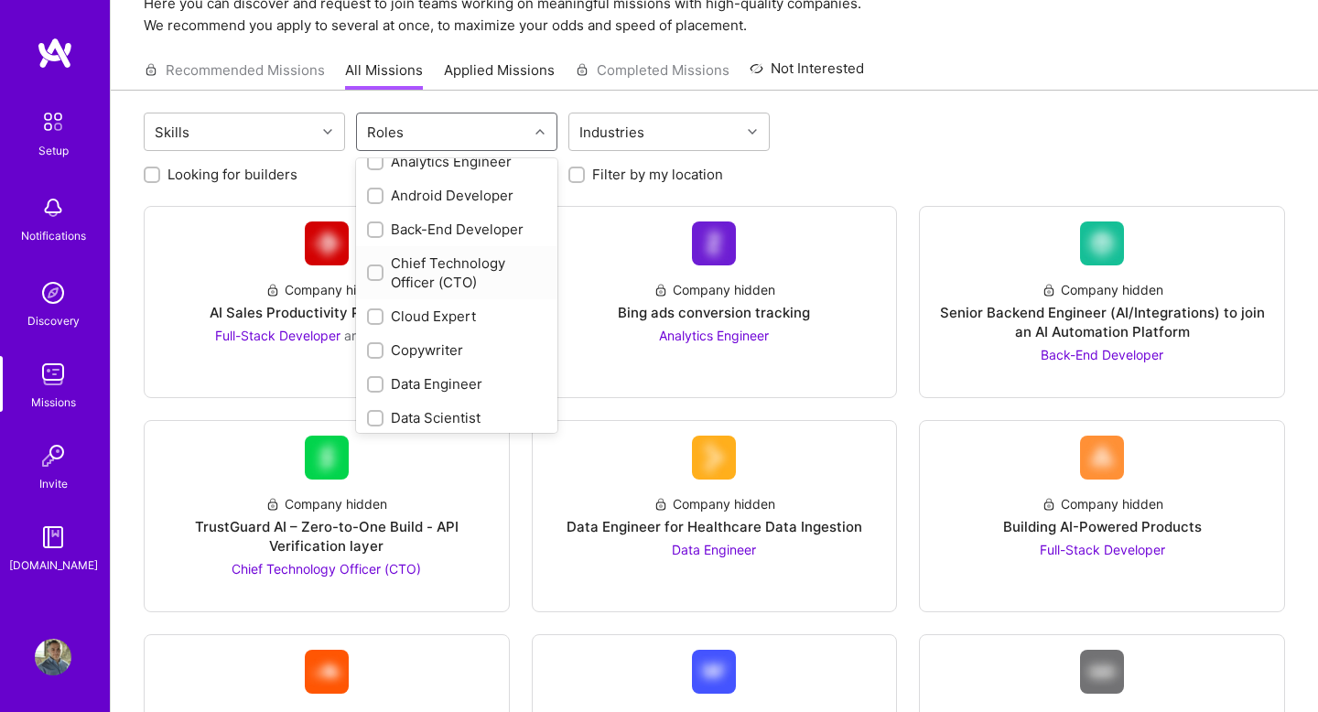
scroll to position [139, 0]
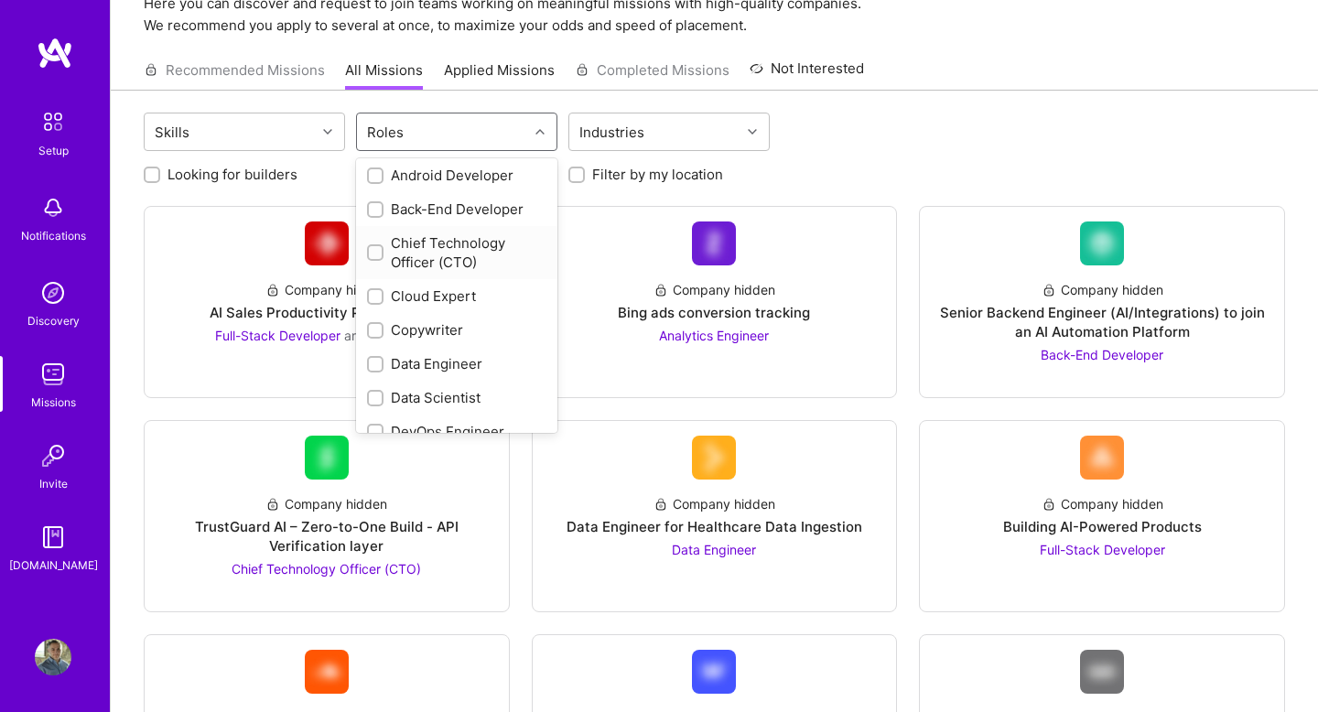
click at [452, 256] on div "Chief Technology Officer (CTO)" at bounding box center [456, 252] width 179 height 38
checkbox input "true"
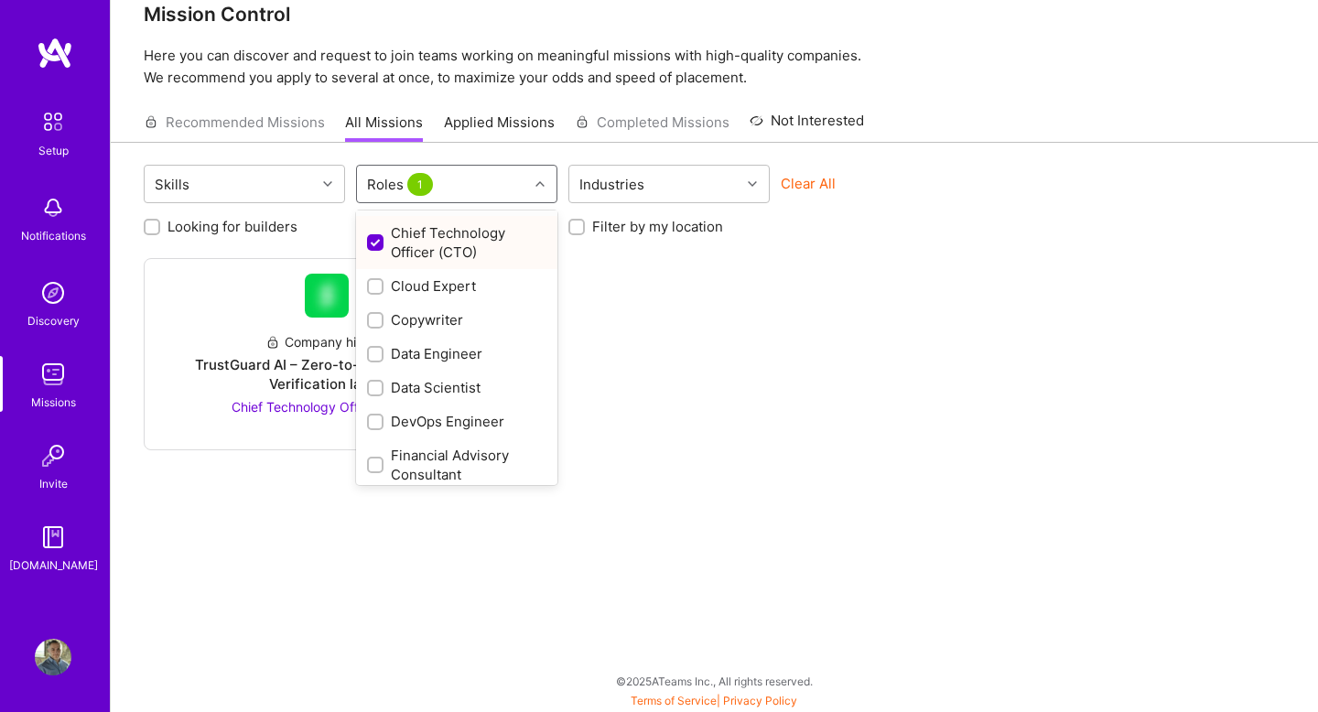
scroll to position [207, 0]
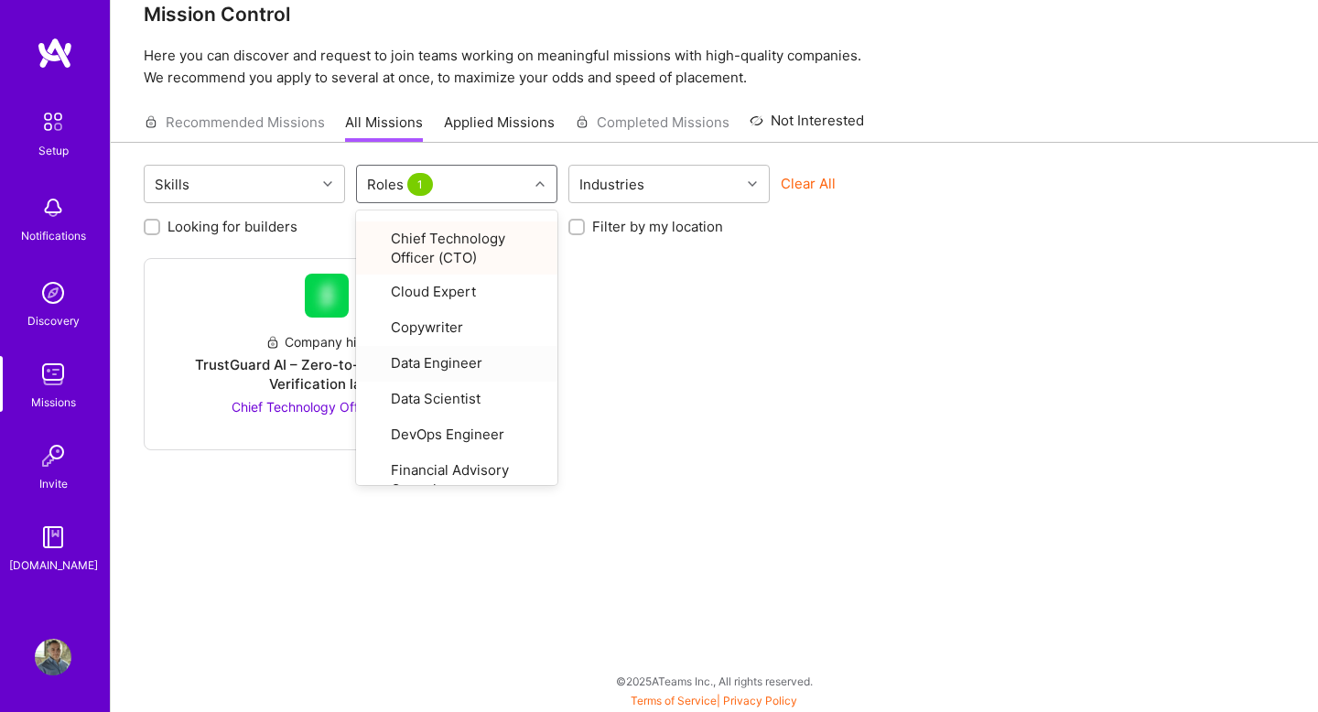
click at [585, 395] on div "Company hidden TrustGuard AI – Zero-to-One Build - API Verification layer Chief…" at bounding box center [715, 354] width 1142 height 192
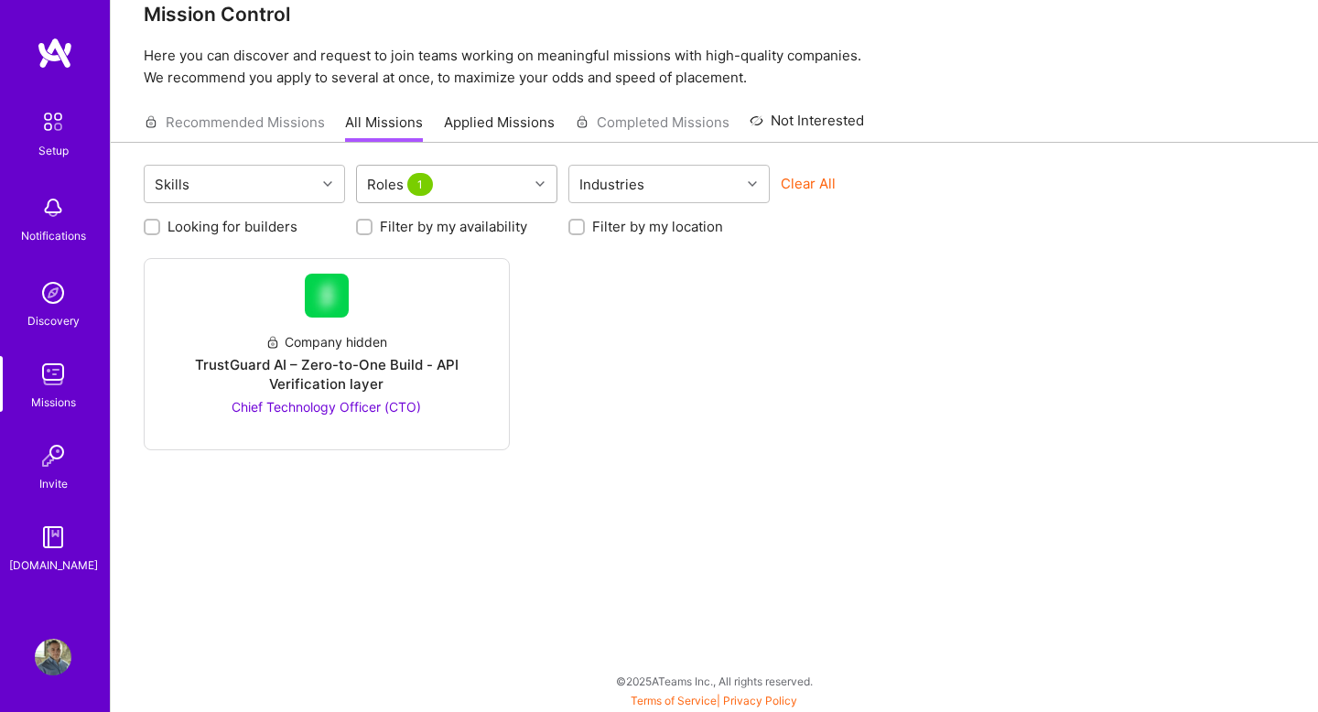
click at [460, 184] on div "Roles 1" at bounding box center [442, 184] width 171 height 37
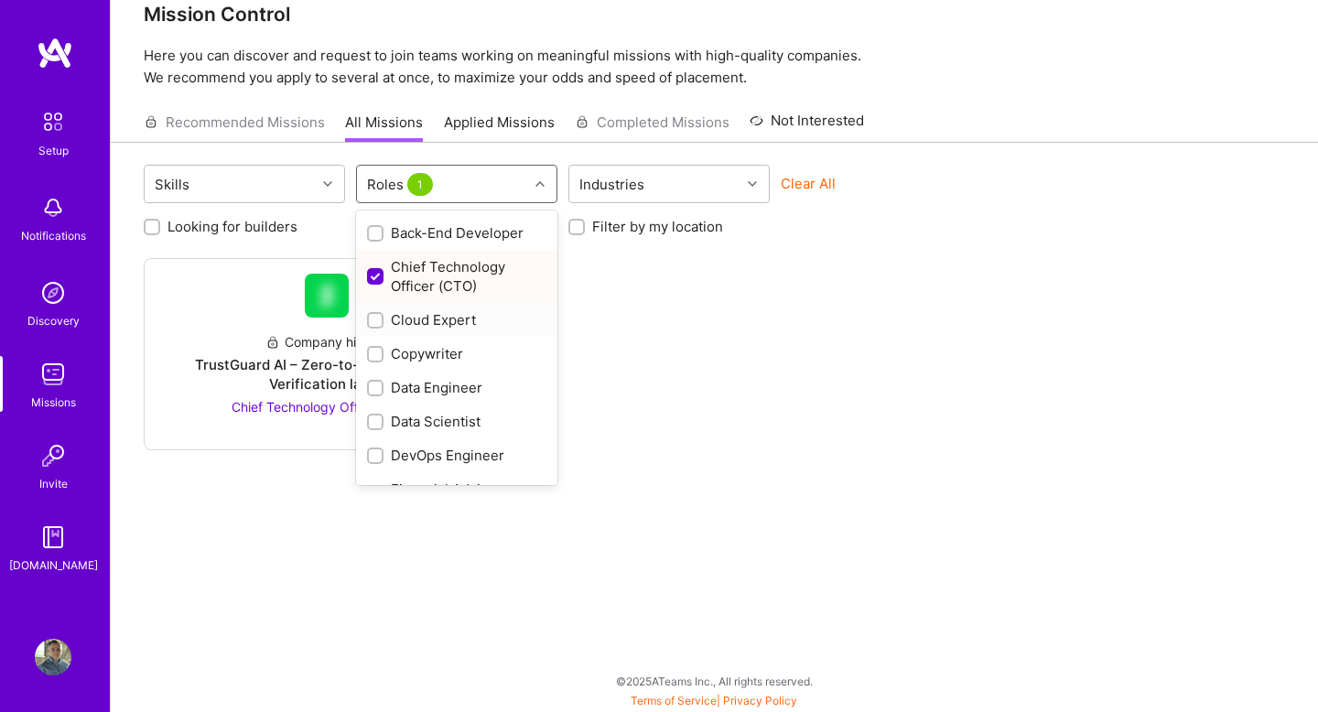
scroll to position [172, 0]
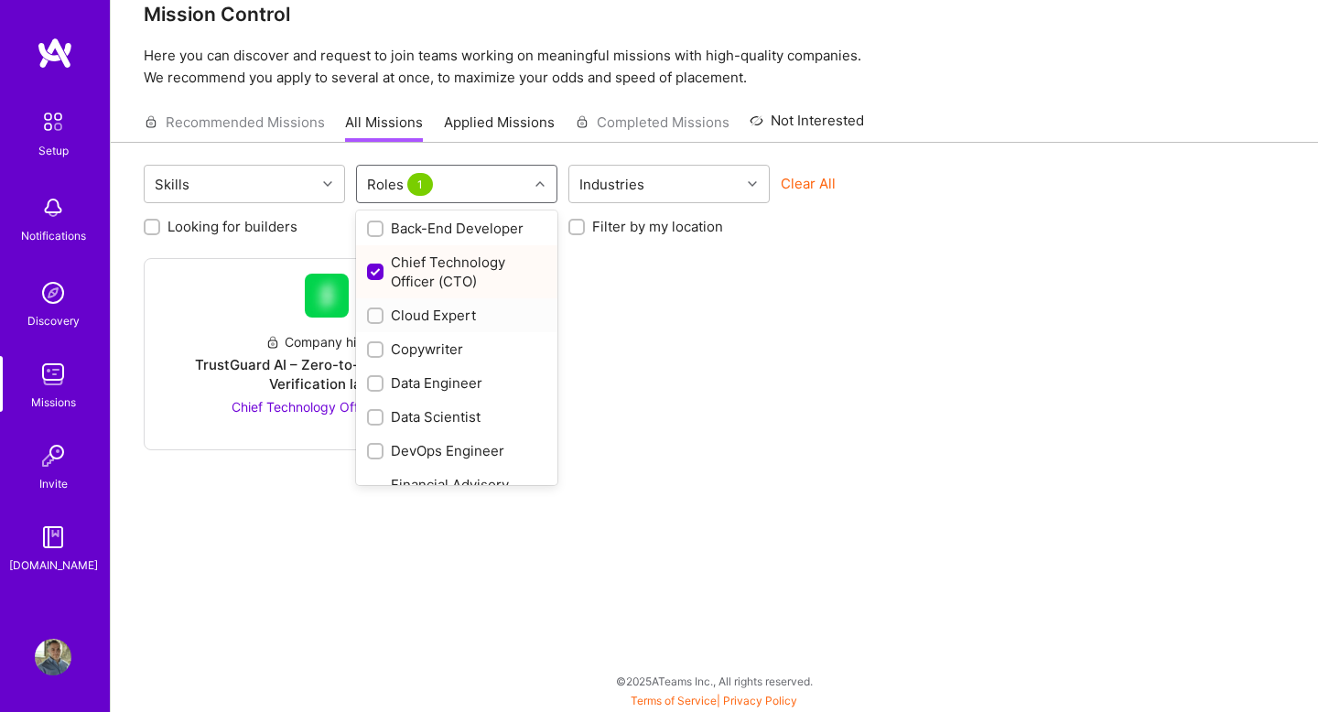
click at [428, 319] on div "Cloud Expert" at bounding box center [456, 315] width 179 height 19
checkbox input "true"
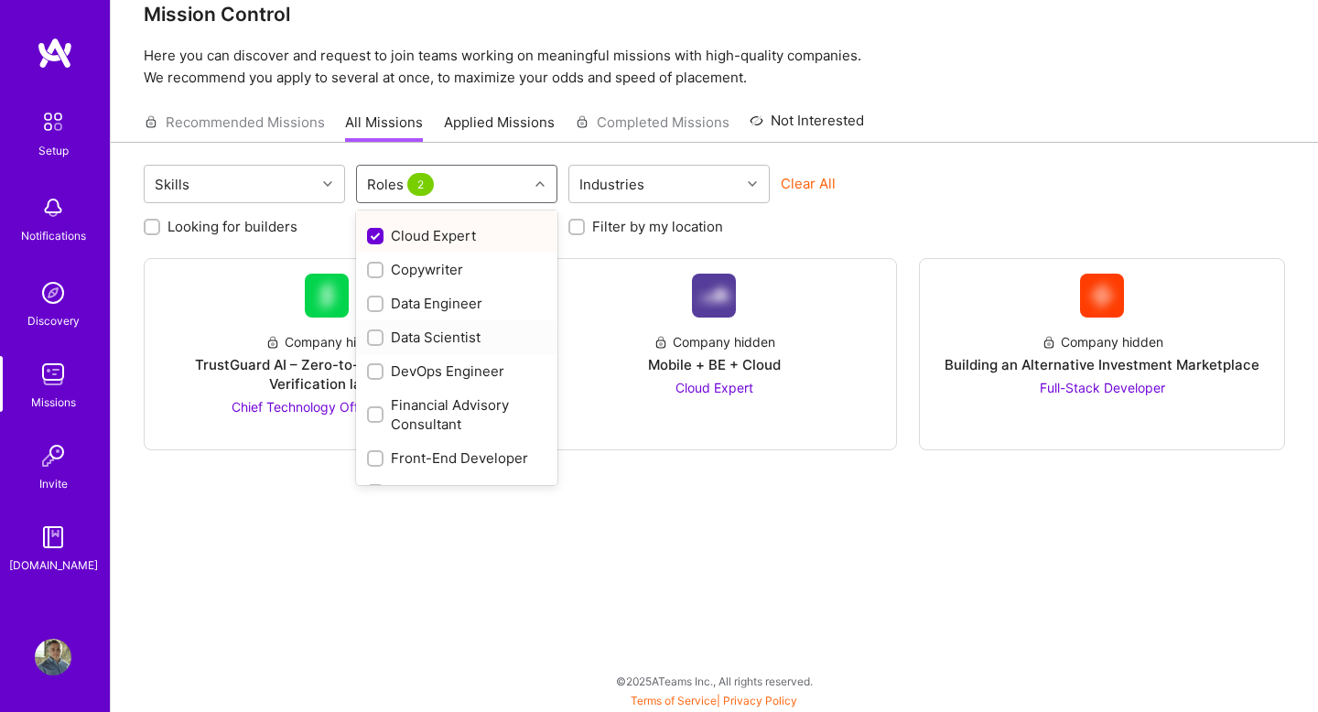
scroll to position [259, 0]
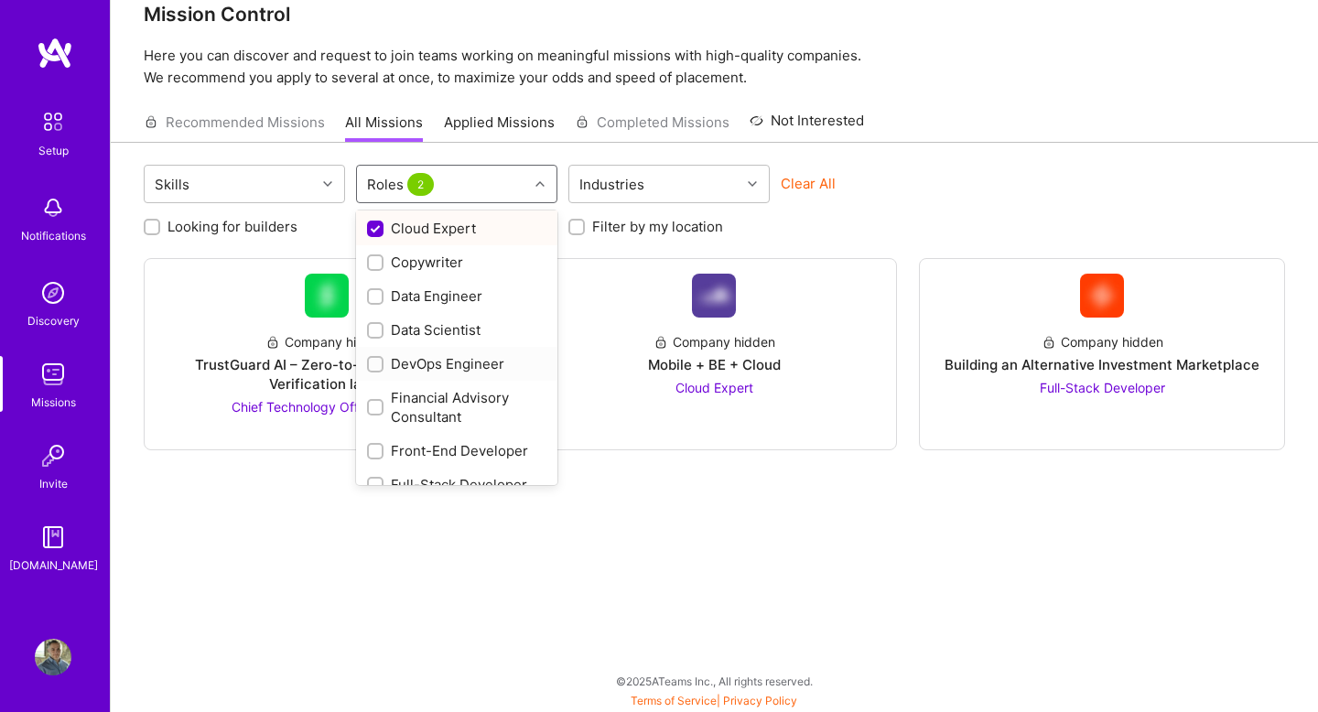
click at [430, 364] on div "DevOps Engineer" at bounding box center [456, 363] width 179 height 19
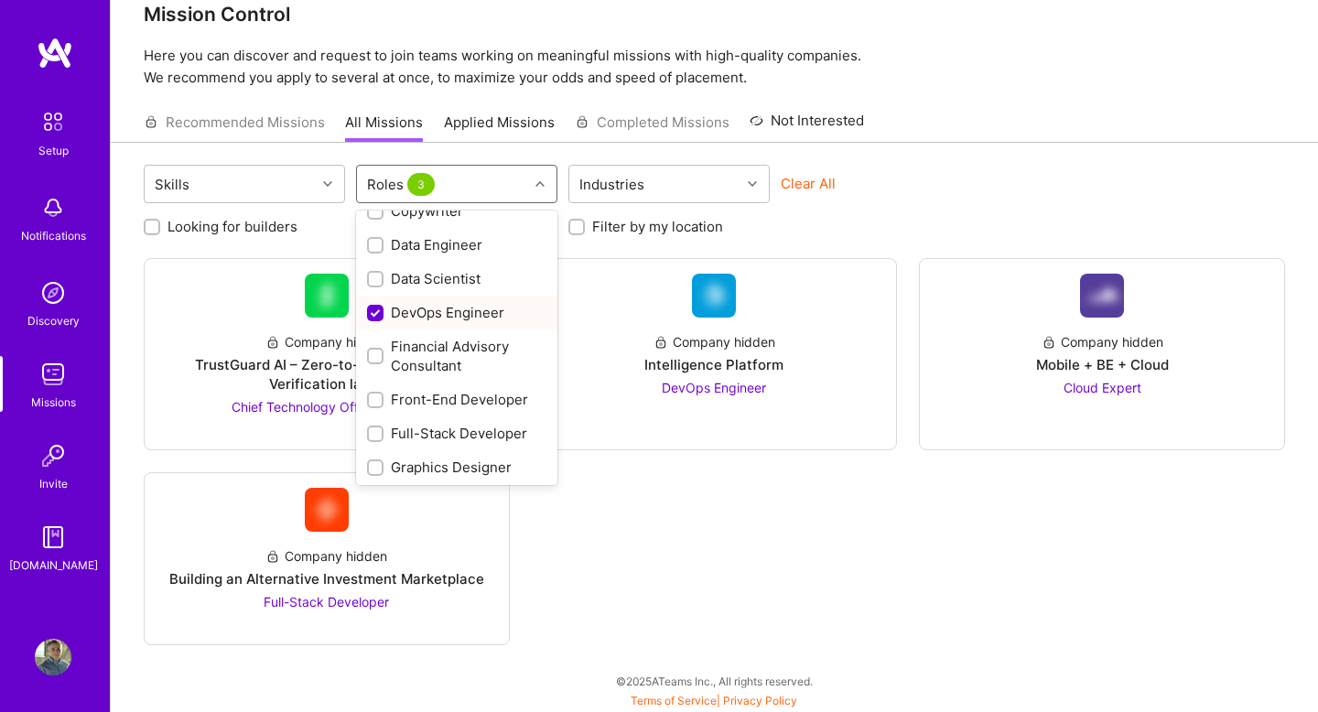
scroll to position [329, 0]
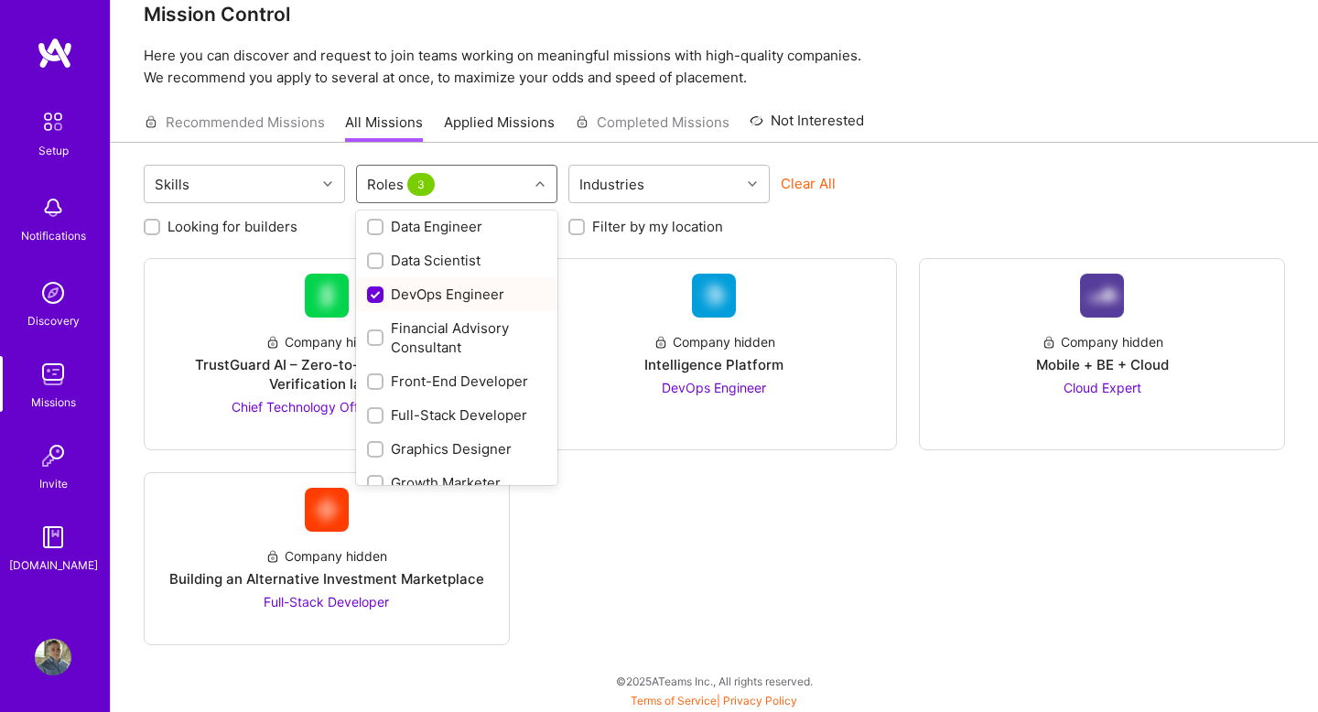
click at [432, 290] on div "DevOps Engineer" at bounding box center [456, 294] width 179 height 19
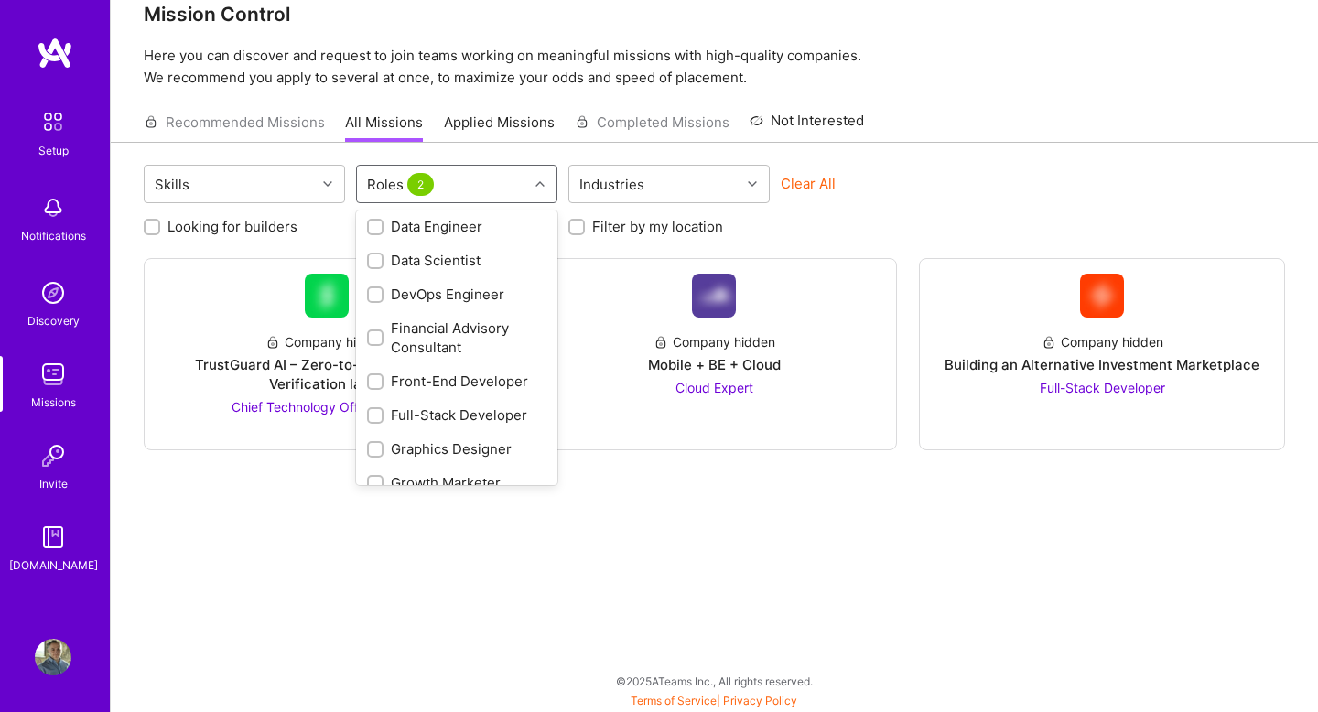
click at [432, 290] on div "DevOps Engineer" at bounding box center [456, 294] width 179 height 19
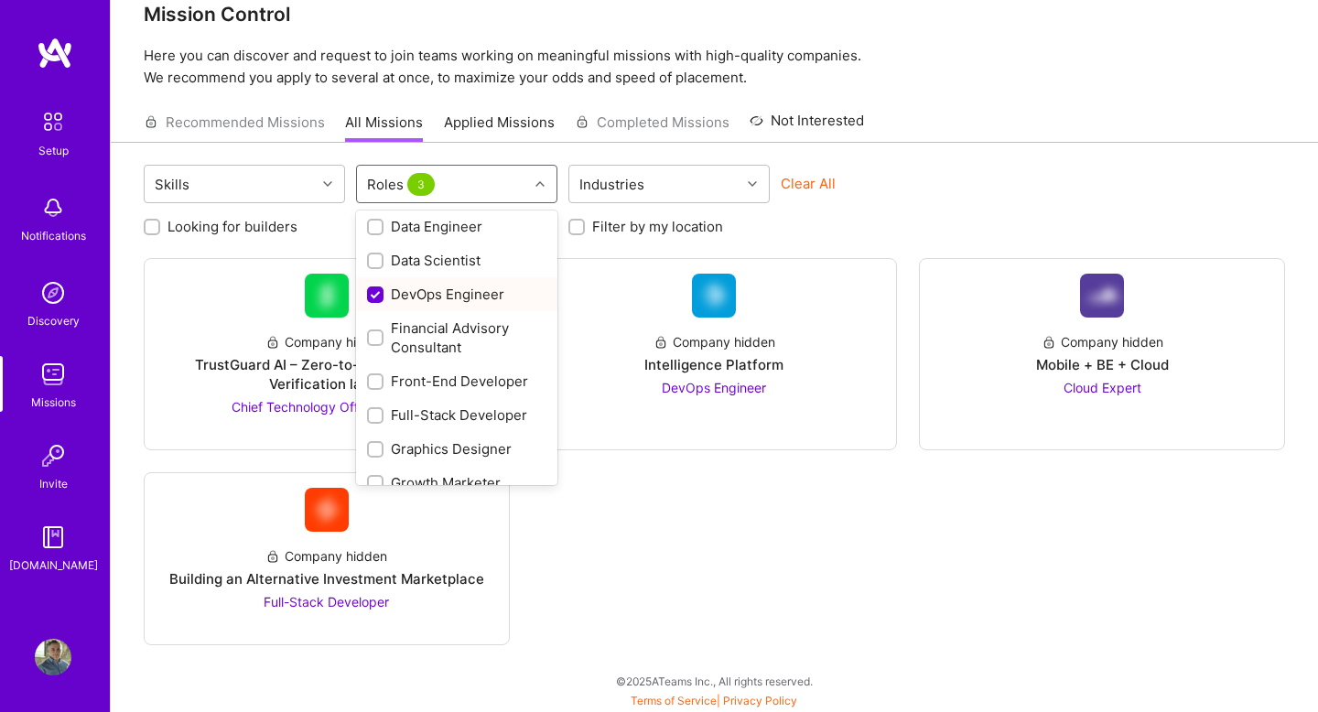
click at [432, 290] on div "DevOps Engineer" at bounding box center [456, 294] width 179 height 19
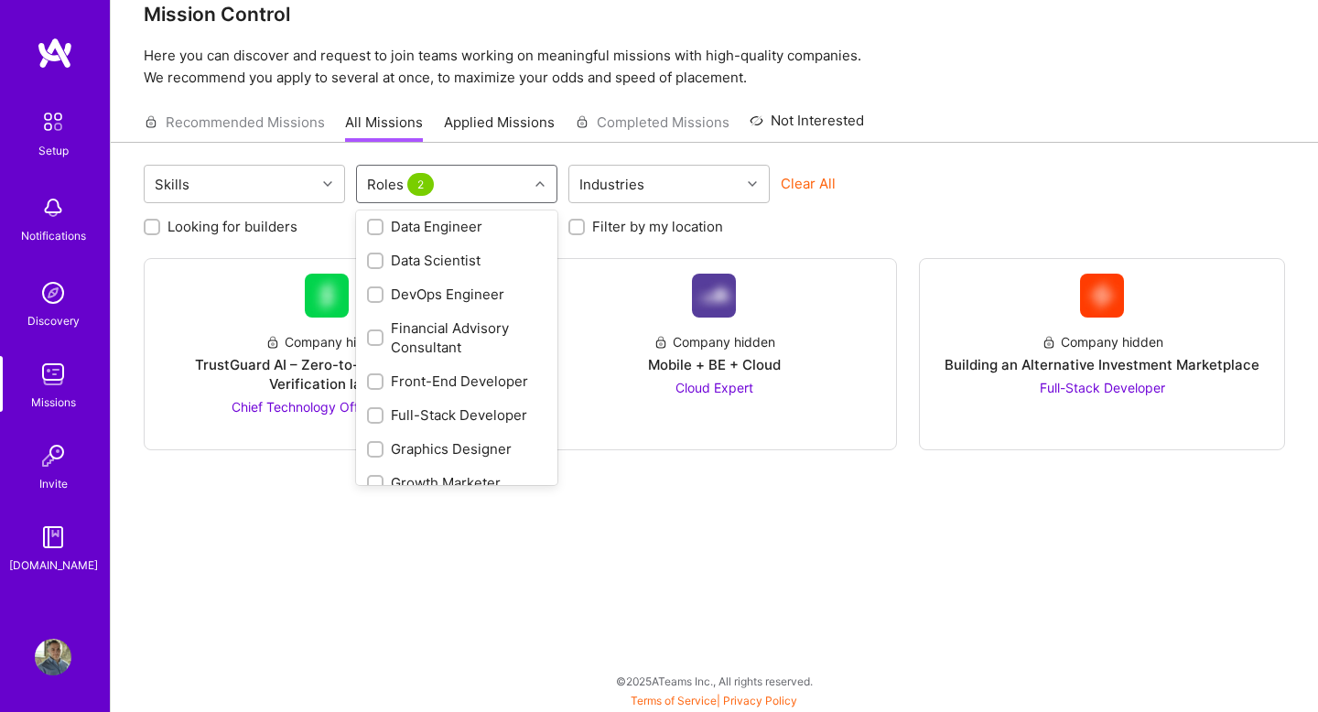
click at [432, 290] on div "DevOps Engineer" at bounding box center [456, 294] width 179 height 19
checkbox input "true"
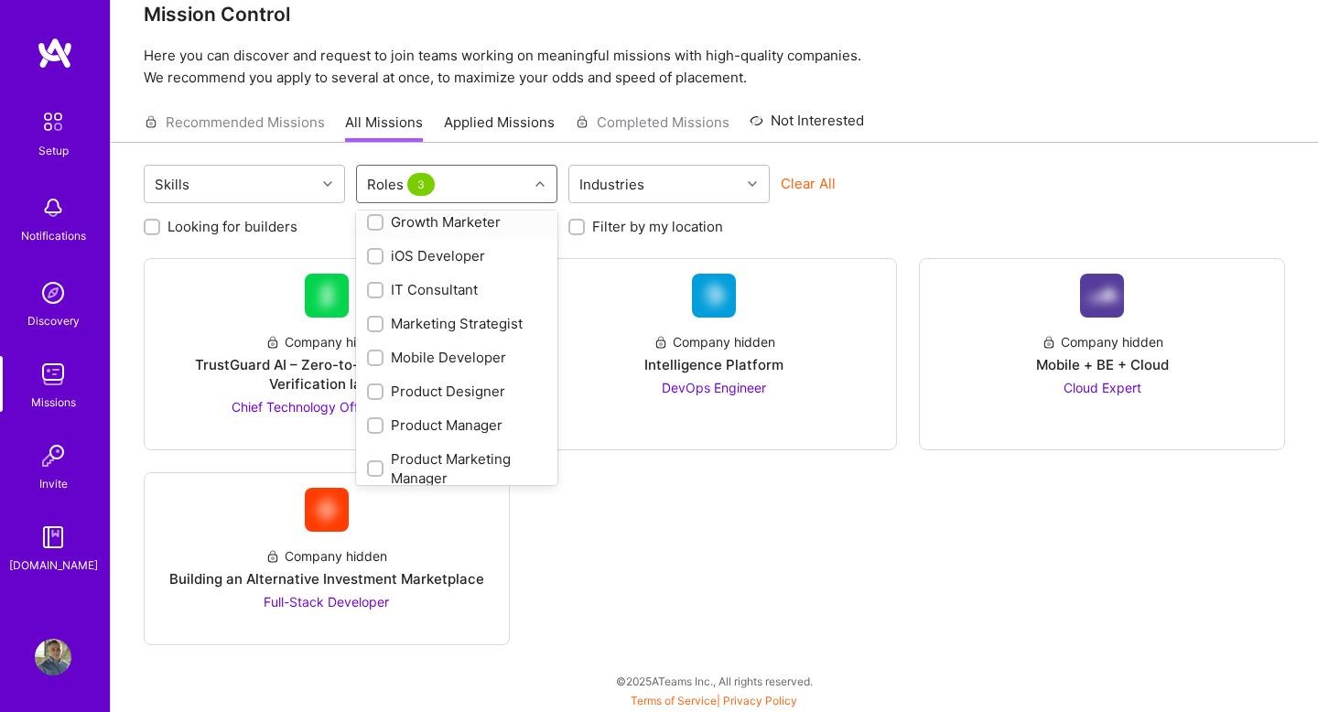
scroll to position [598, 0]
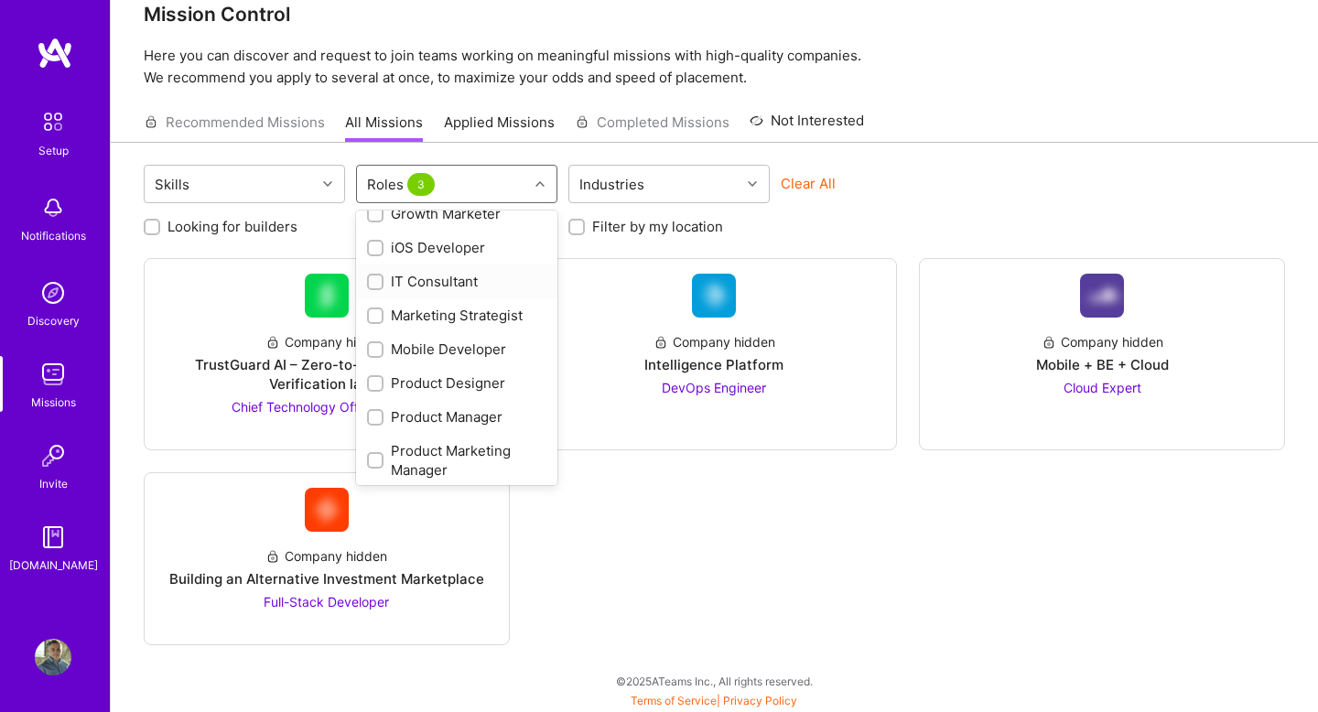
click at [434, 280] on div "IT Consultant" at bounding box center [456, 281] width 179 height 19
checkbox input "true"
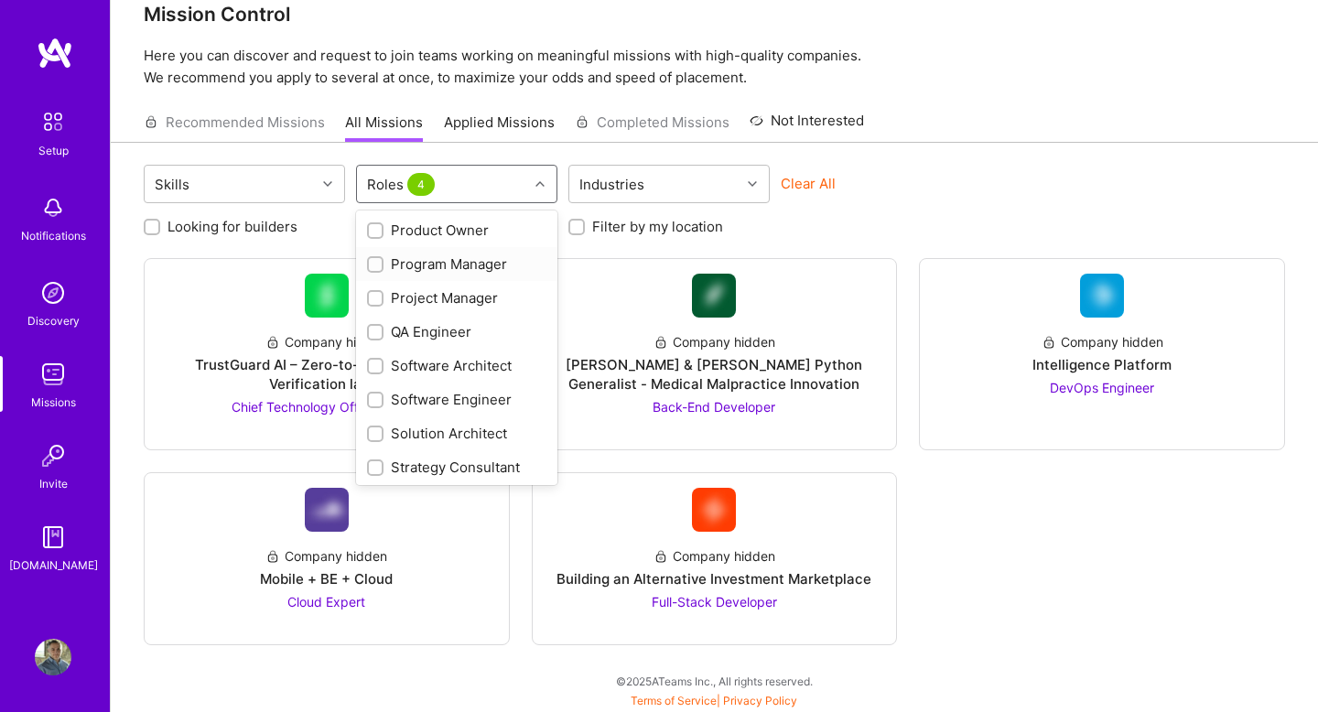
scroll to position [908, 0]
click at [427, 395] on div "Solution Architect" at bounding box center [456, 396] width 179 height 19
checkbox input "true"
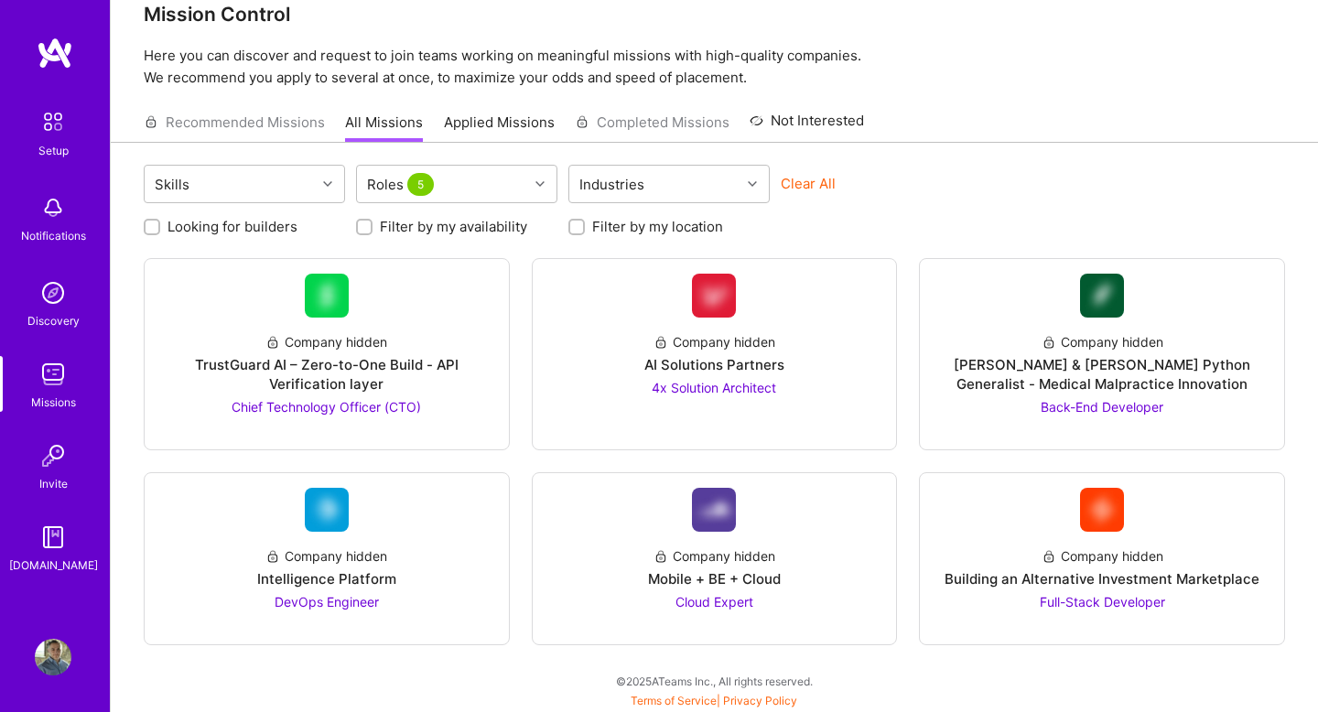
click at [855, 189] on div "Clear All" at bounding box center [881, 191] width 201 height 34
click at [263, 565] on div "Company hidden Intelligence Platform DevOps Engineer" at bounding box center [326, 572] width 335 height 80
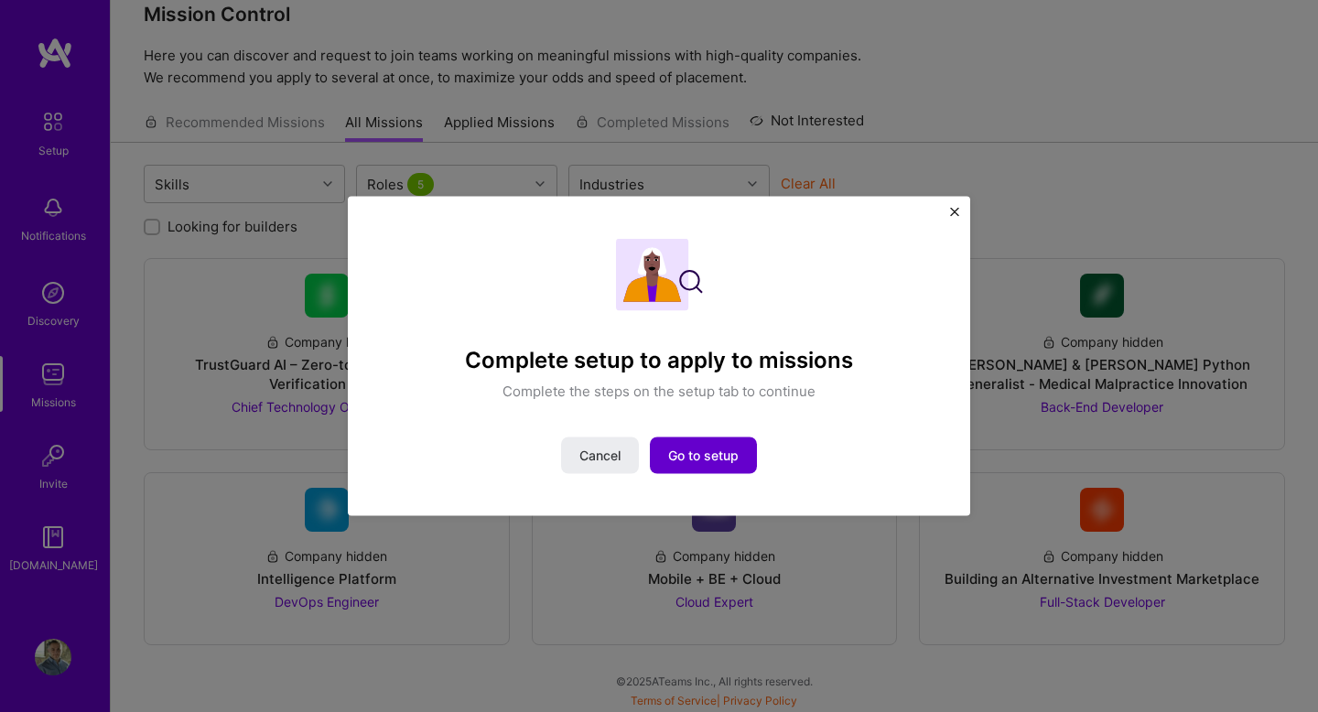
click at [709, 449] on span "Go to setup" at bounding box center [703, 455] width 70 height 18
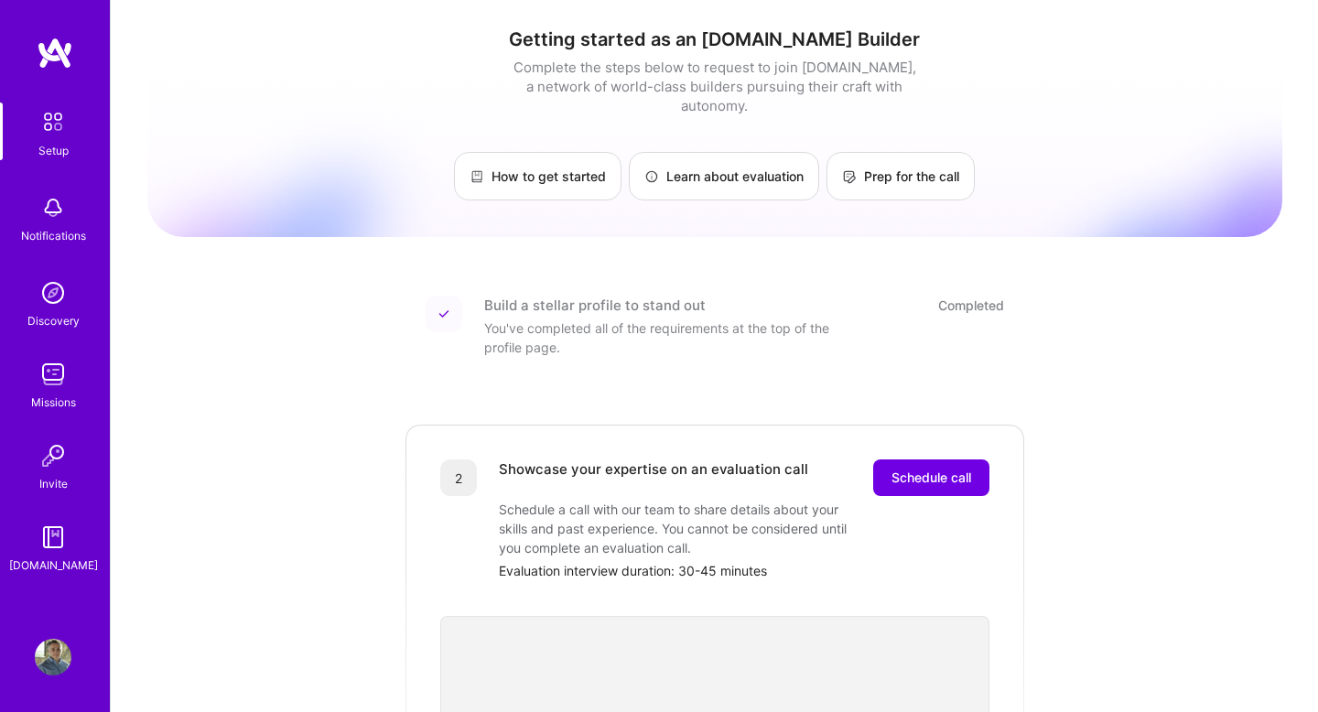
click at [640, 296] on div "Build a stellar profile to stand out" at bounding box center [595, 305] width 222 height 19
click at [579, 155] on link "How to get started" at bounding box center [538, 176] width 168 height 49
click at [41, 383] on img at bounding box center [53, 374] width 37 height 37
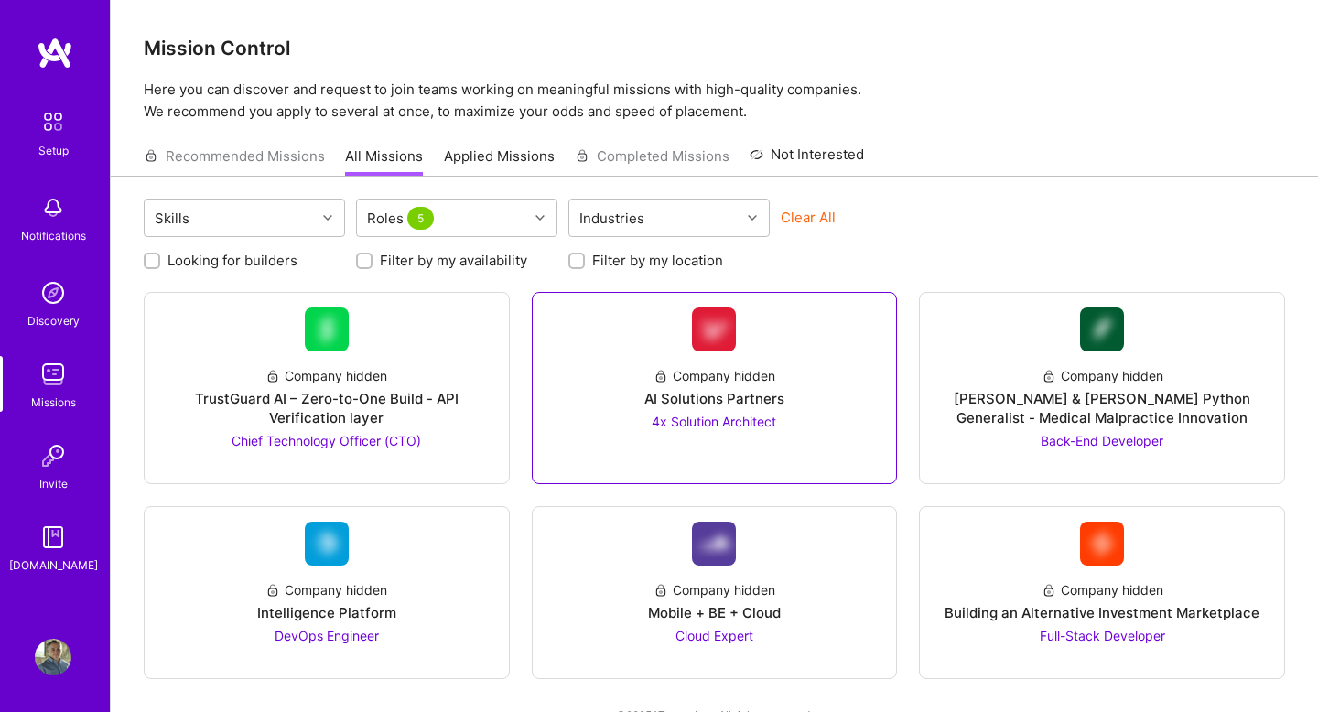
scroll to position [34, 0]
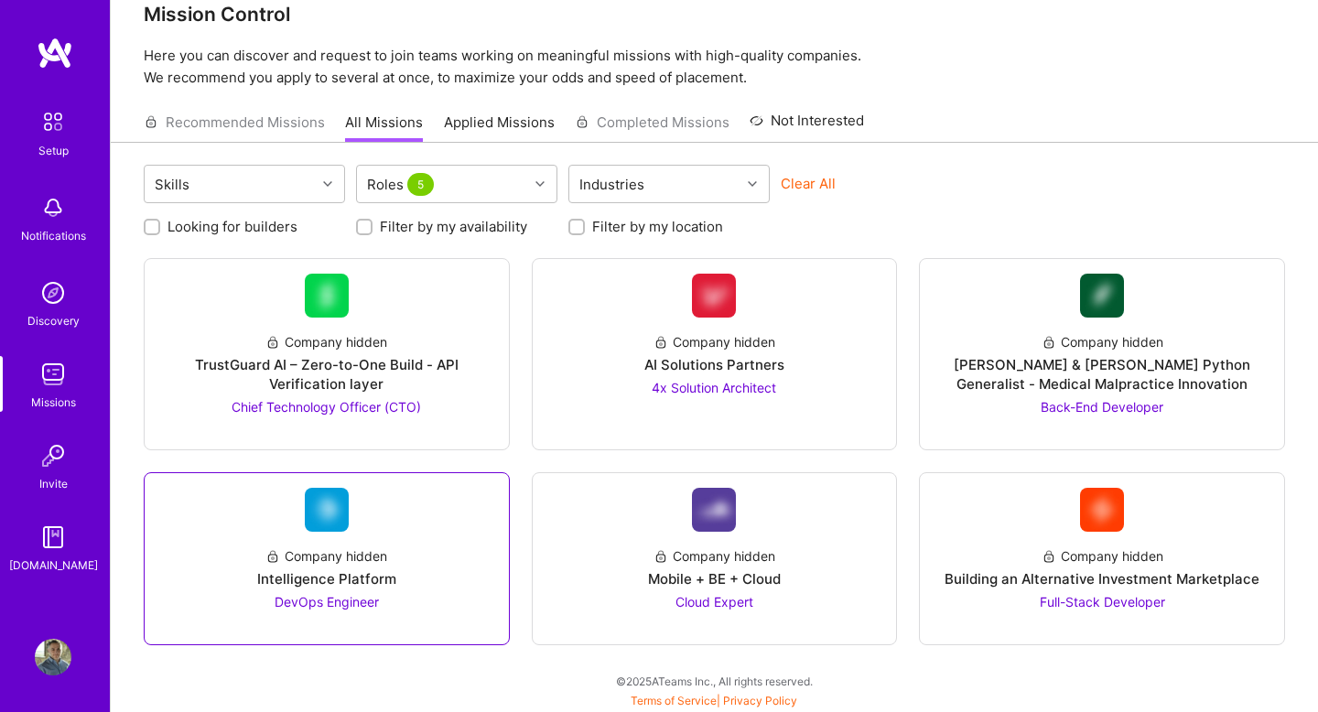
click at [313, 589] on div "Company hidden Intelligence Platform DevOps Engineer" at bounding box center [326, 572] width 335 height 80
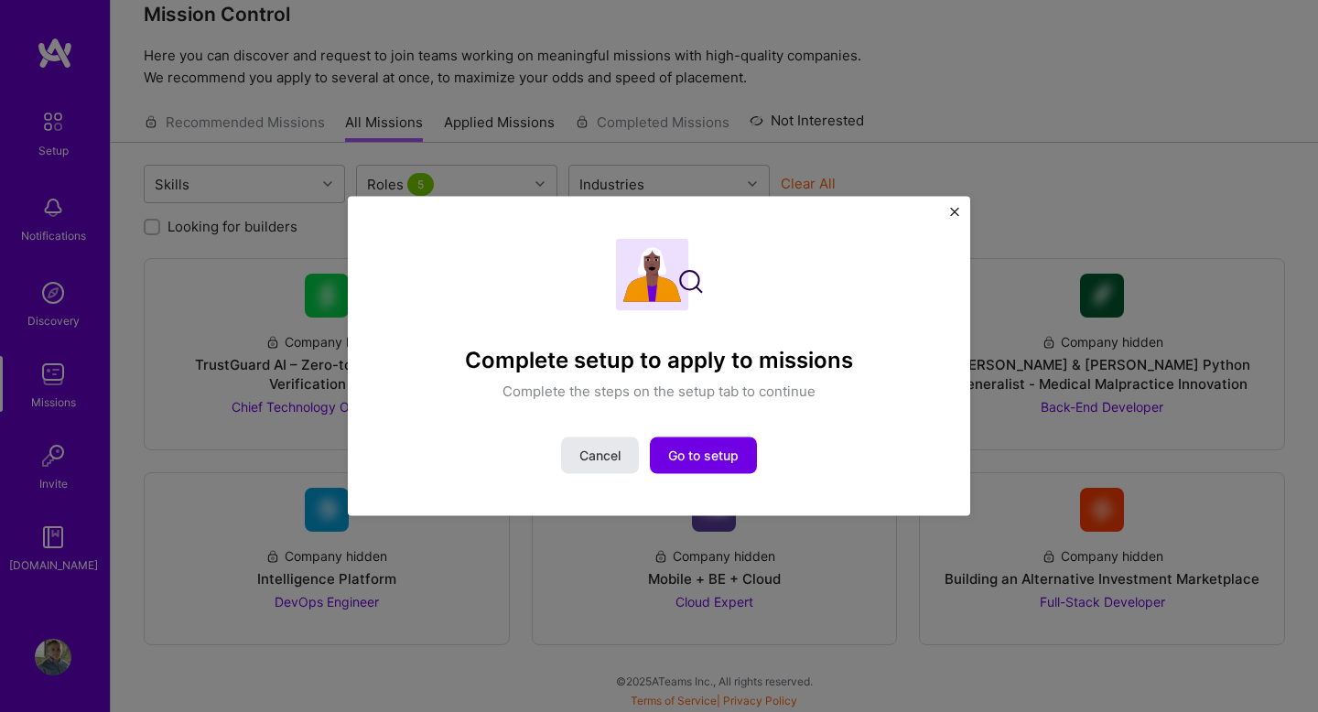
click at [583, 465] on button "Cancel" at bounding box center [600, 455] width 78 height 37
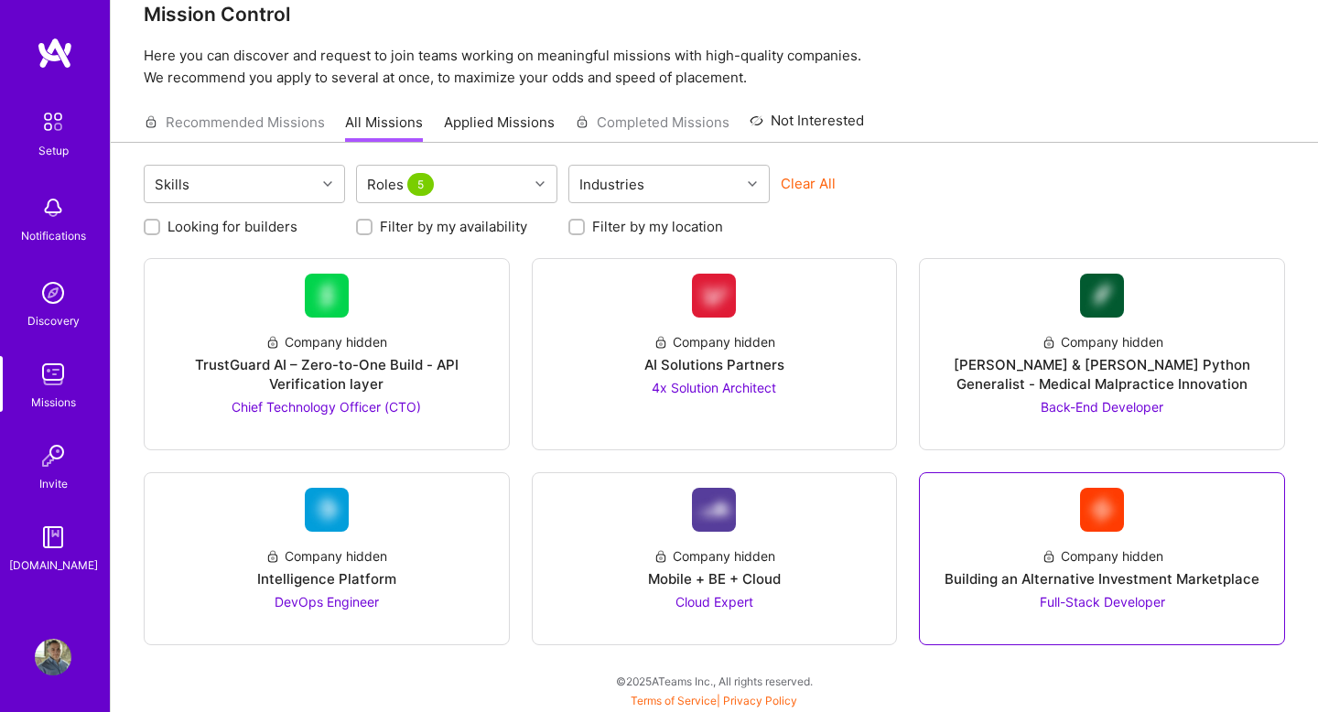
scroll to position [0, 0]
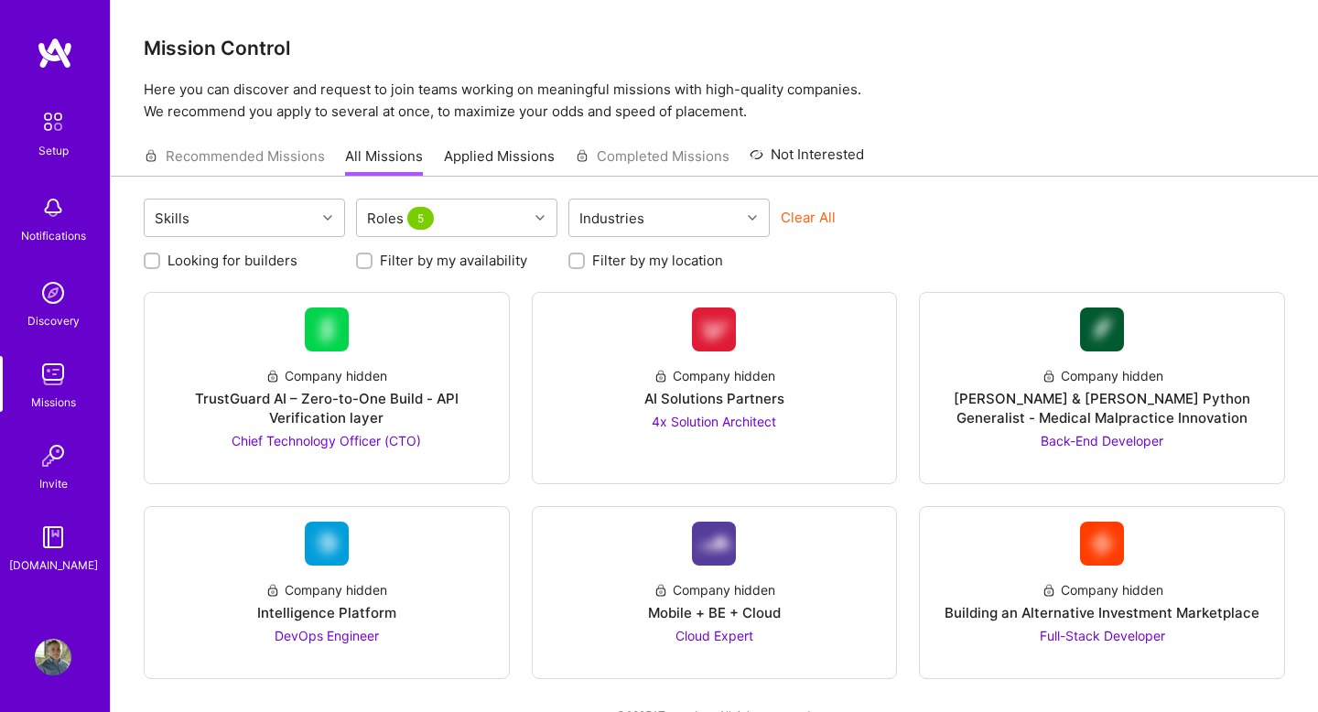
click at [1037, 164] on div "Recommended Missions All Missions Applied Missions Completed Missions Not Inter…" at bounding box center [715, 155] width 1142 height 39
